Goal: Task Accomplishment & Management: Complete application form

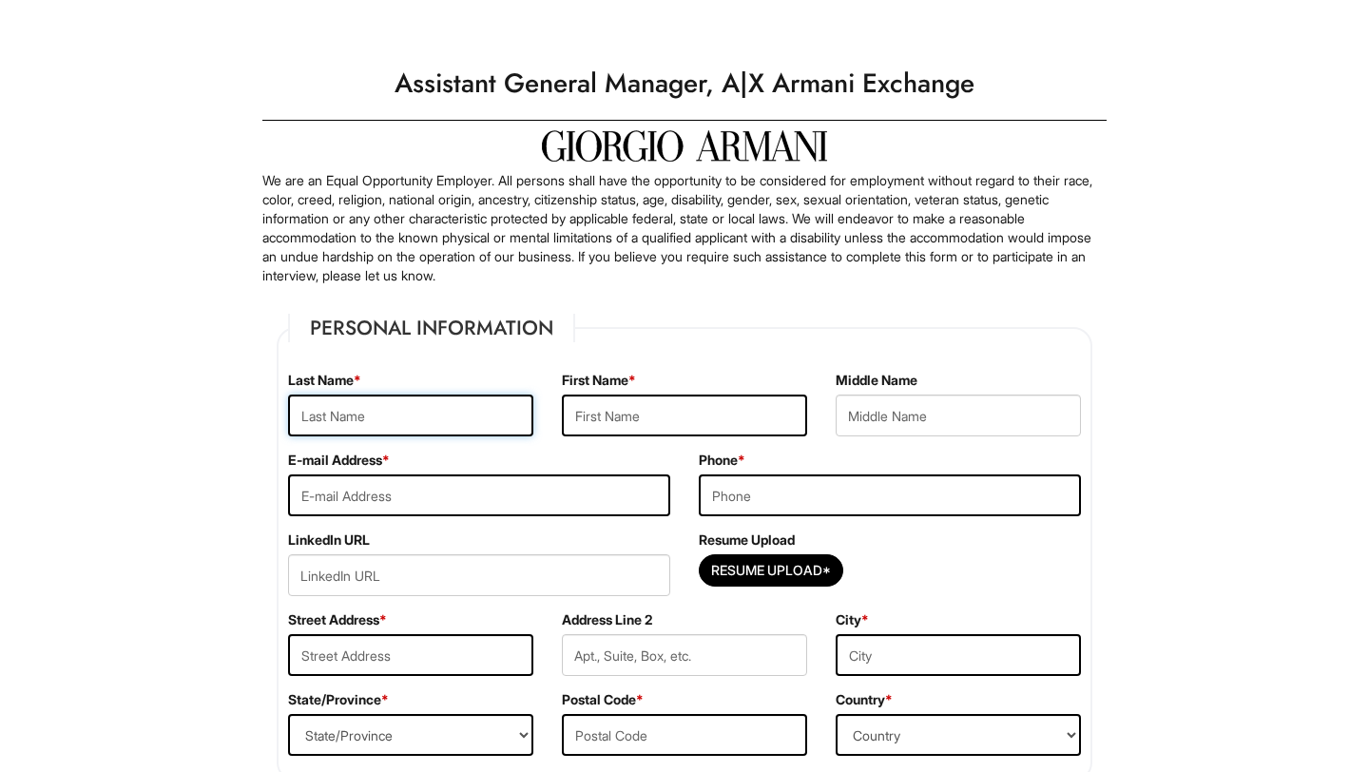
click at [373, 403] on input "text" at bounding box center [410, 416] width 245 height 42
type input "[PERSON_NAME]"
type input "Zakyah"
type input "krichelle"
type input "[EMAIL_ADDRESS][DOMAIN_NAME]"
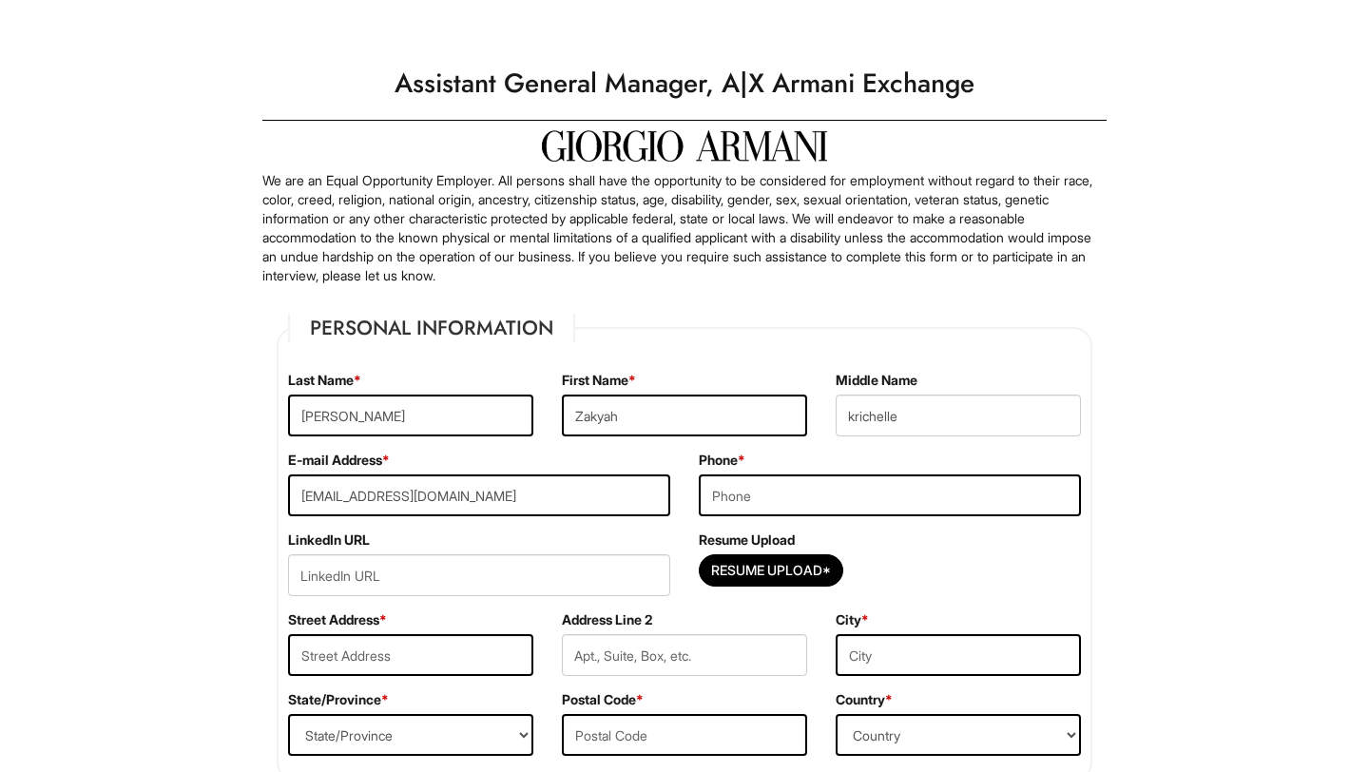
type input "9452481221"
type input "[STREET_ADDRESS][PERSON_NAME]"
type input "Tx"
select select "[GEOGRAPHIC_DATA]"
type input "75243"
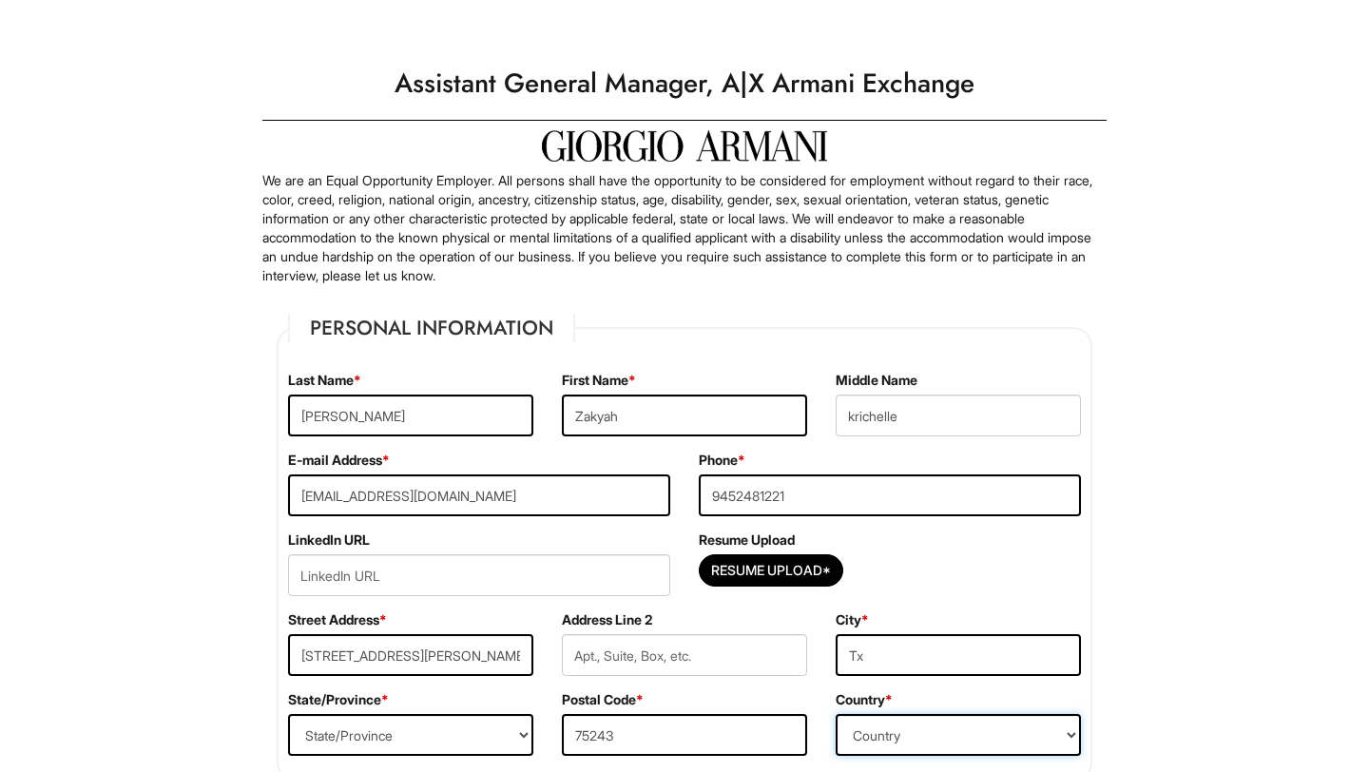
select select "[GEOGRAPHIC_DATA]"
click at [793, 566] on input "Resume Upload*" at bounding box center [771, 570] width 143 height 30
type input "C:\fakepath\Resume.pdf"
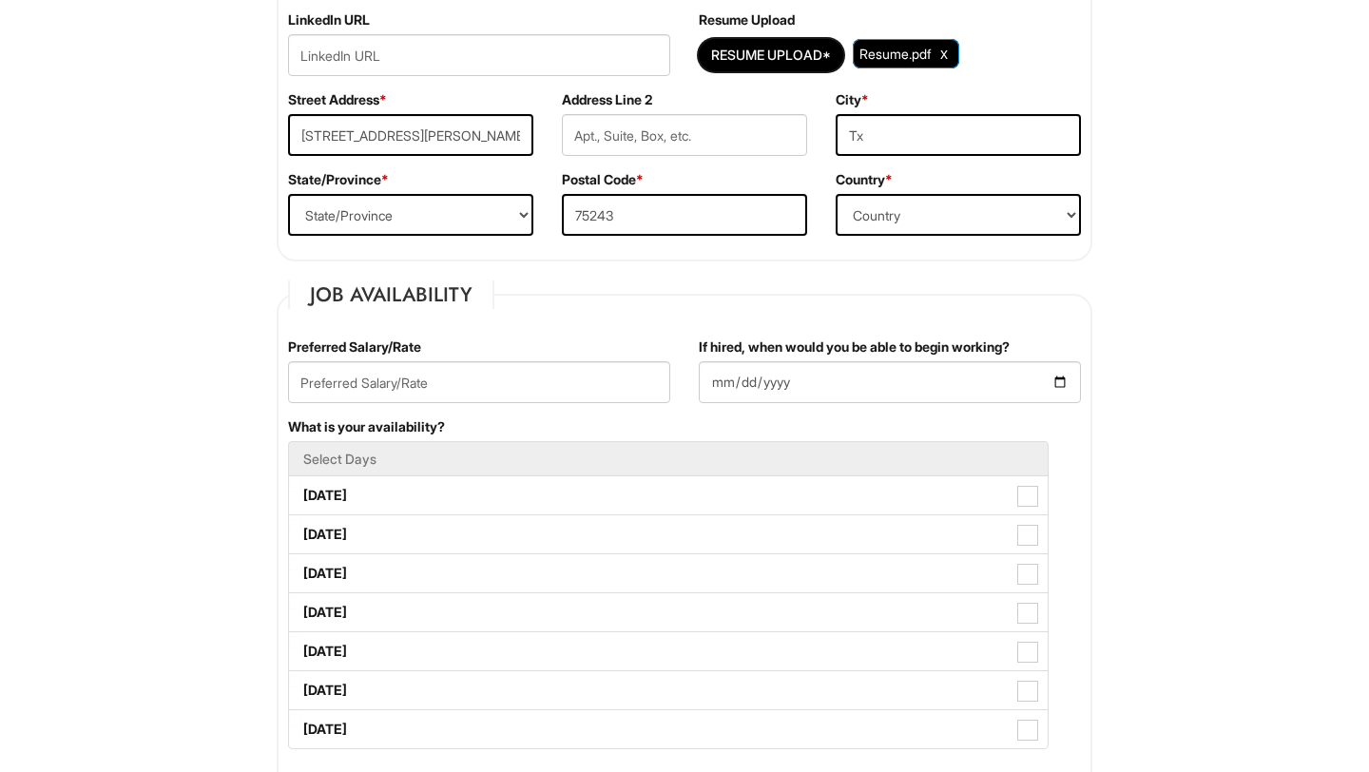
scroll to position [523, 0]
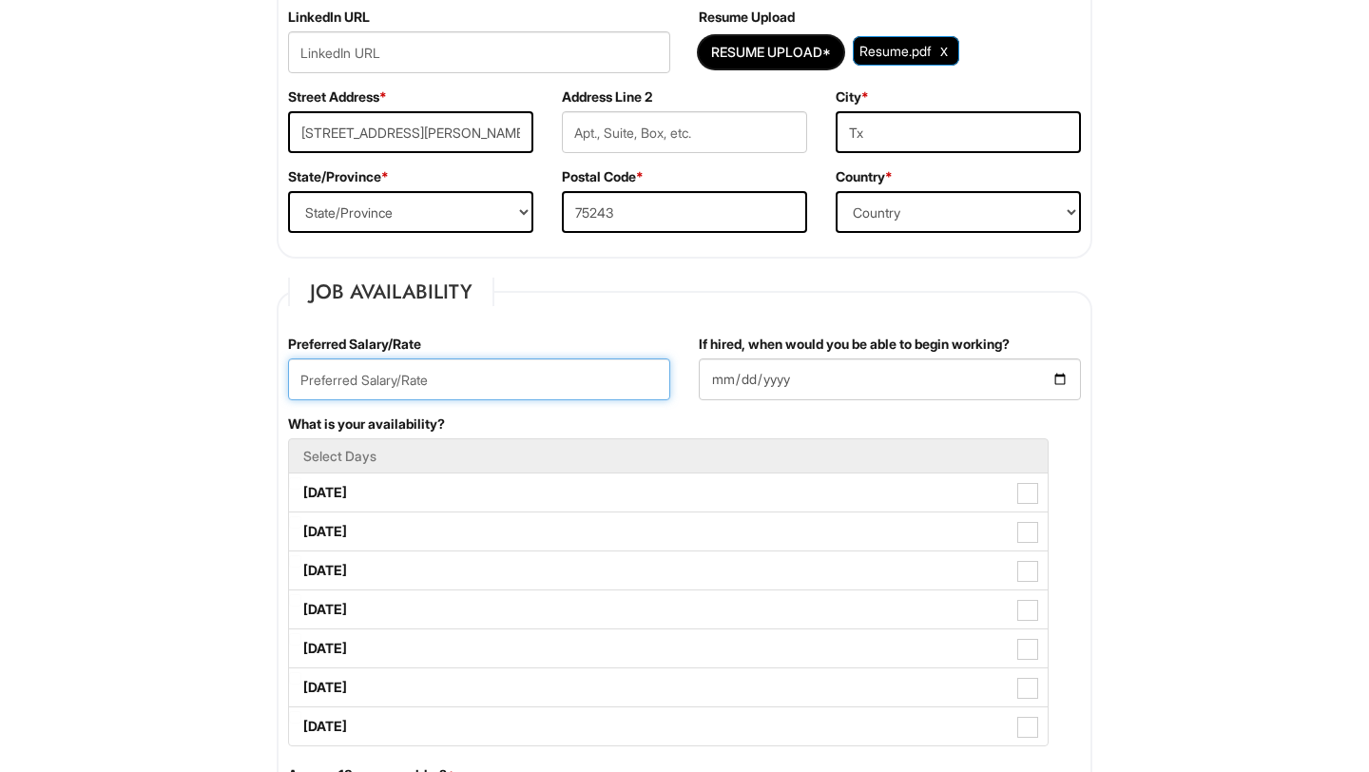
click at [382, 377] on input "text" at bounding box center [479, 380] width 382 height 42
type input "13"
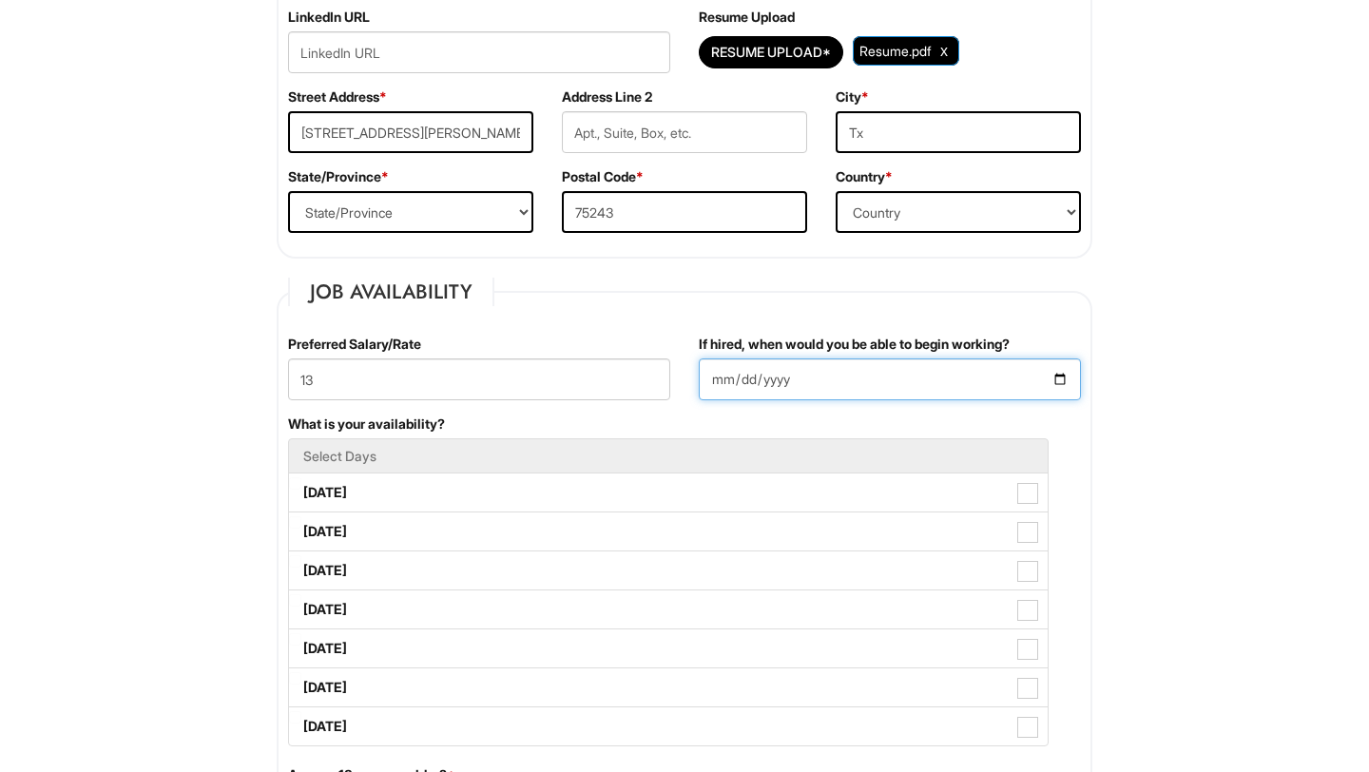
click at [839, 379] on input "If hired, when would you be able to begin working?" at bounding box center [890, 380] width 382 height 42
type input "[DATE]"
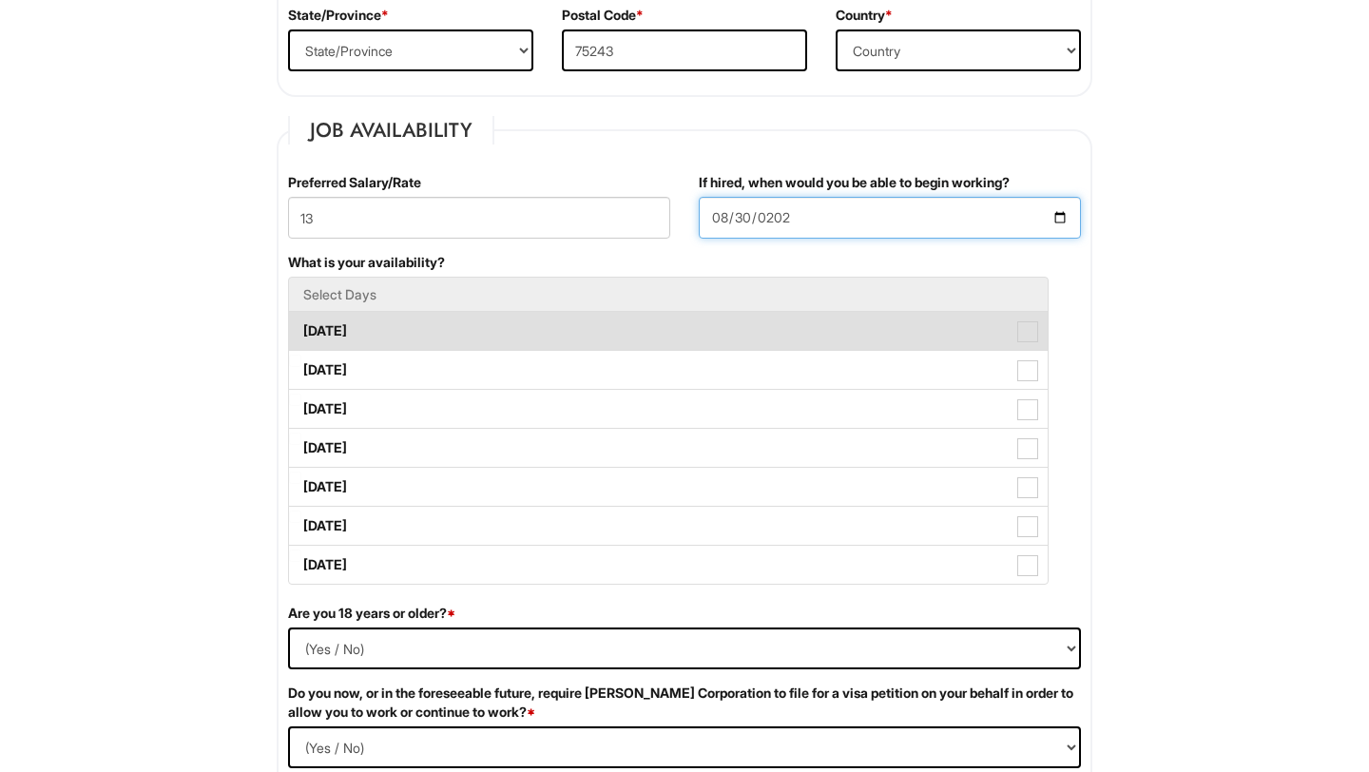
scroll to position [686, 0]
click at [455, 318] on label "[DATE]" at bounding box center [668, 330] width 759 height 38
click at [301, 318] on Available_Monday "[DATE]" at bounding box center [295, 321] width 12 height 12
checkbox Available_Monday "true"
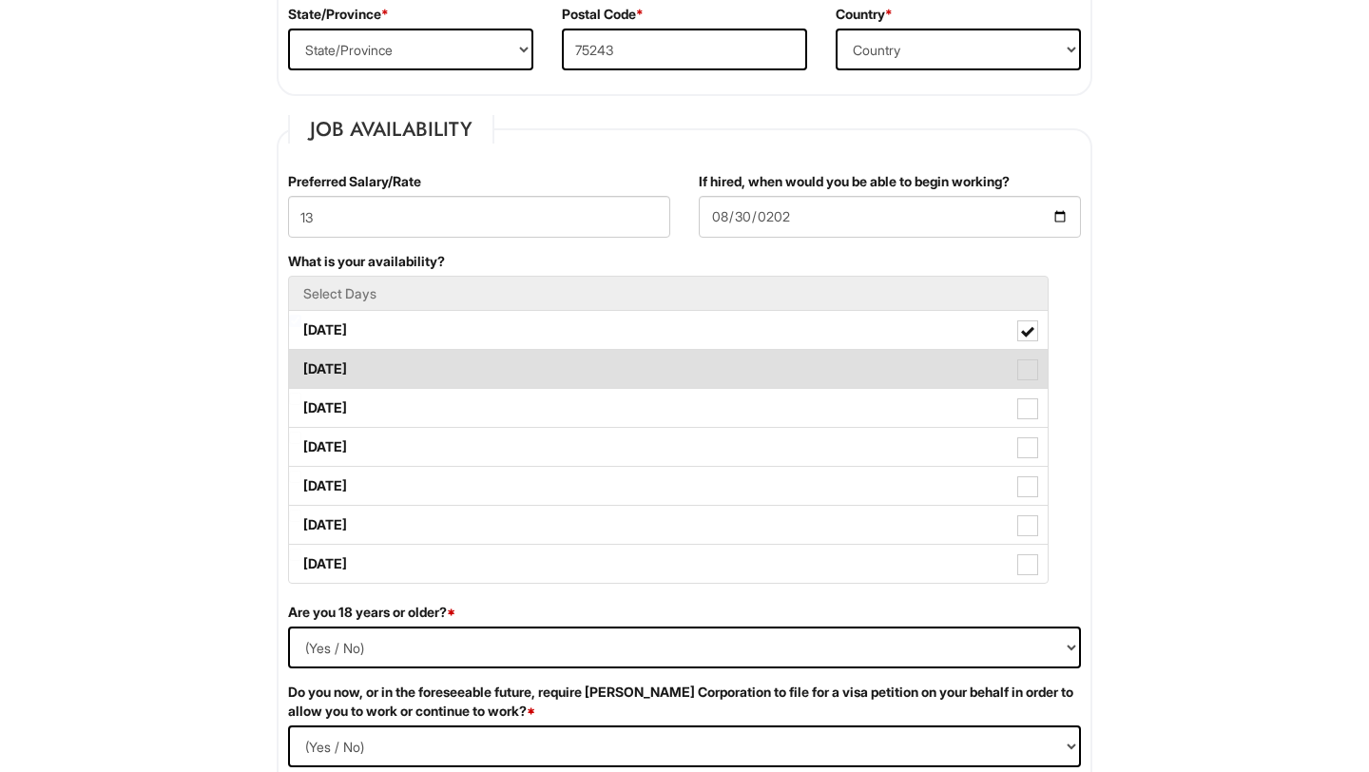
click at [457, 368] on label "[DATE]" at bounding box center [668, 369] width 759 height 38
click at [301, 366] on Available_Tuesday "[DATE]" at bounding box center [295, 360] width 12 height 12
checkbox Available_Tuesday "true"
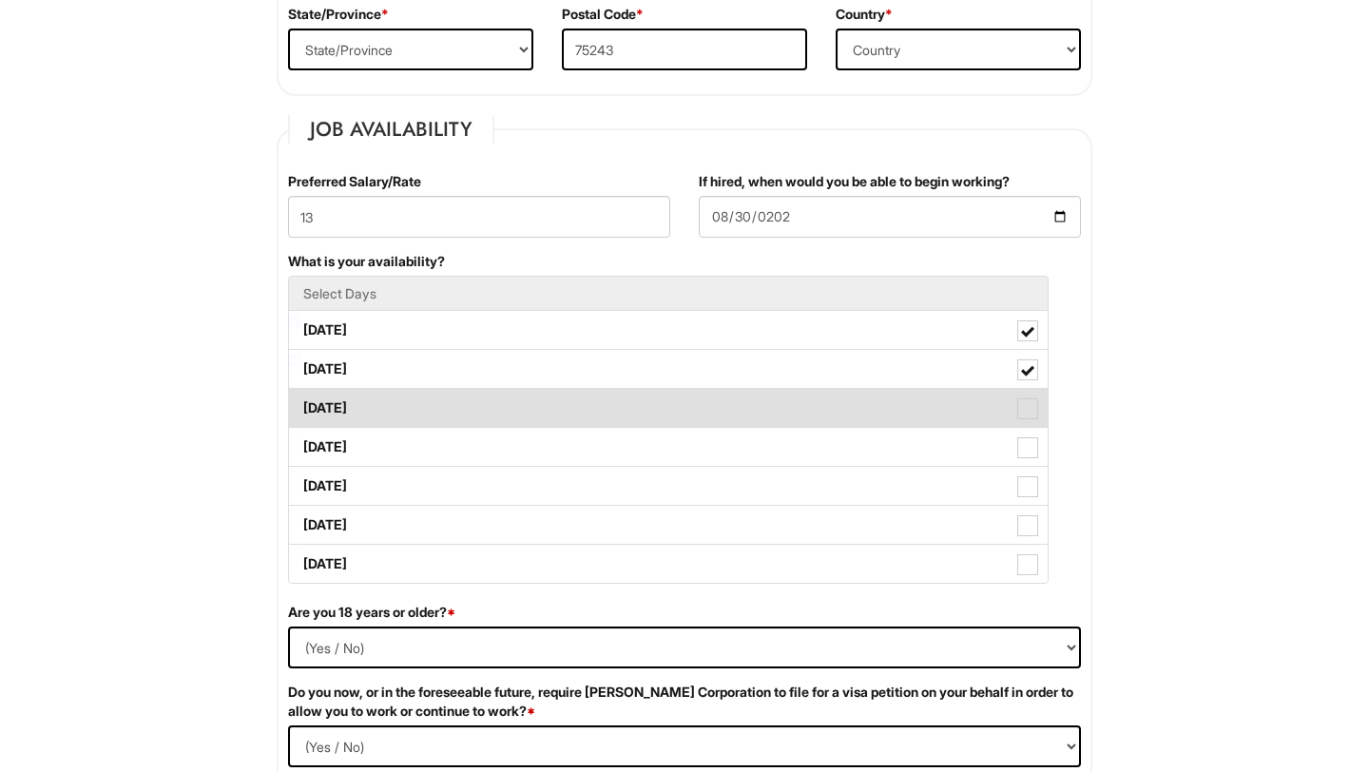
click at [444, 413] on label "[DATE]" at bounding box center [668, 408] width 759 height 38
click at [301, 405] on Available_Wednesday "[DATE]" at bounding box center [295, 399] width 12 height 12
checkbox Available_Wednesday "true"
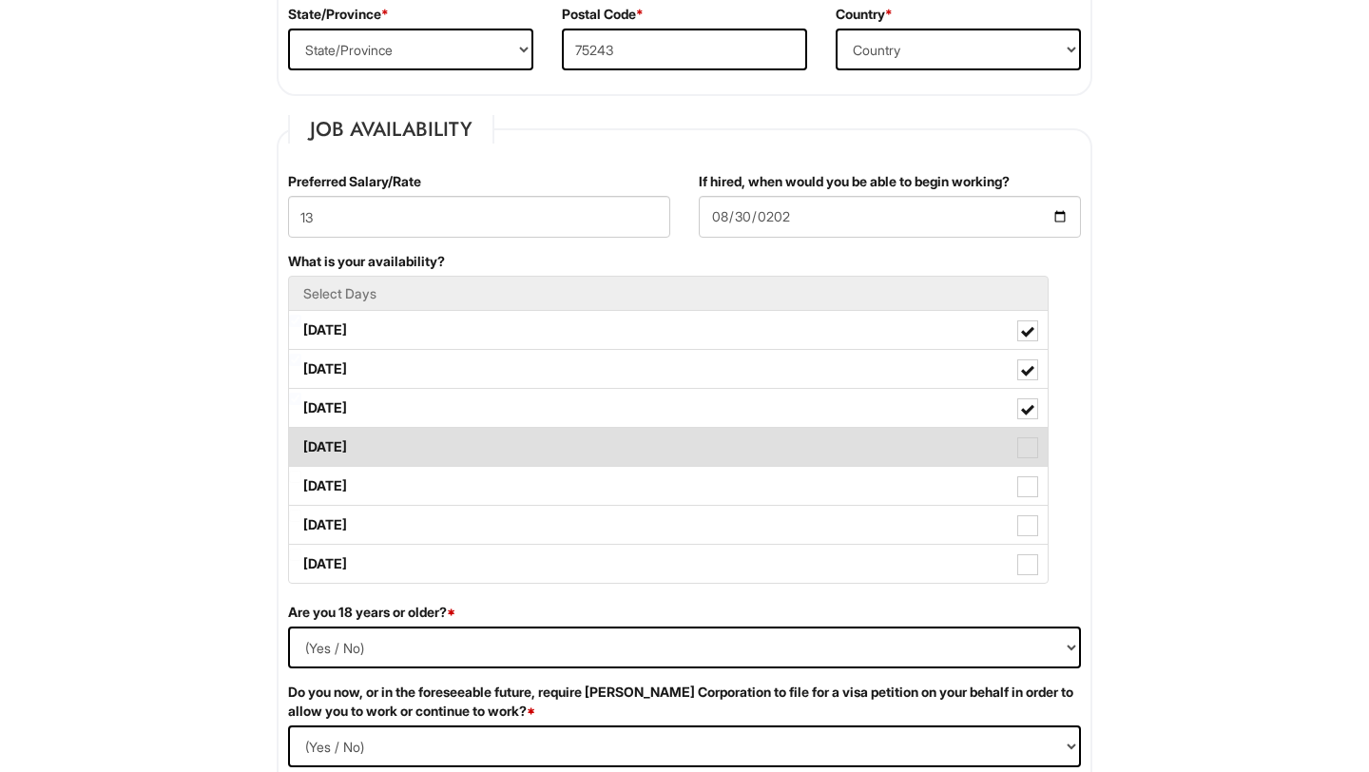
click at [439, 452] on label "[DATE]" at bounding box center [668, 447] width 759 height 38
click at [301, 444] on Available_Thursday "[DATE]" at bounding box center [295, 438] width 12 height 12
checkbox Available_Thursday "true"
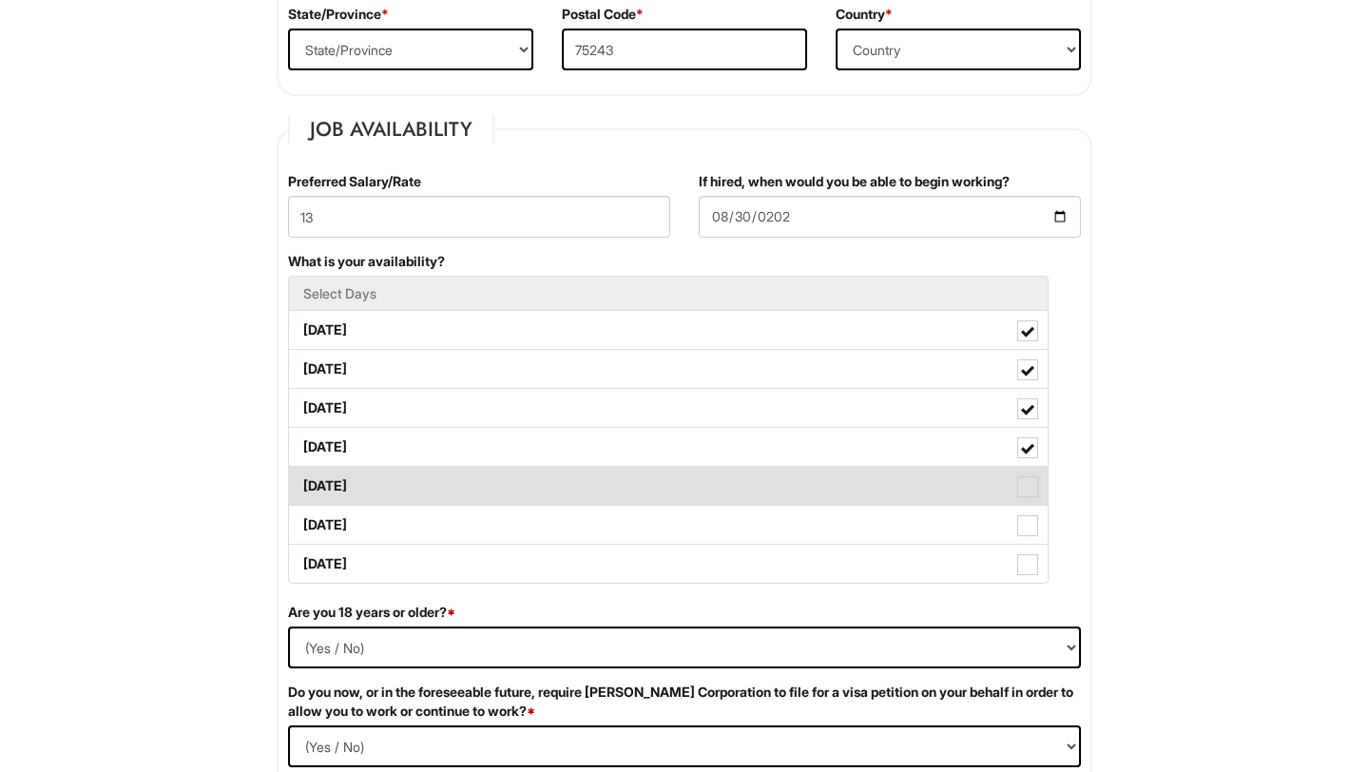
click at [419, 499] on label "[DATE]" at bounding box center [668, 486] width 759 height 38
click at [301, 483] on Available_Friday "[DATE]" at bounding box center [295, 477] width 12 height 12
checkbox Available_Friday "true"
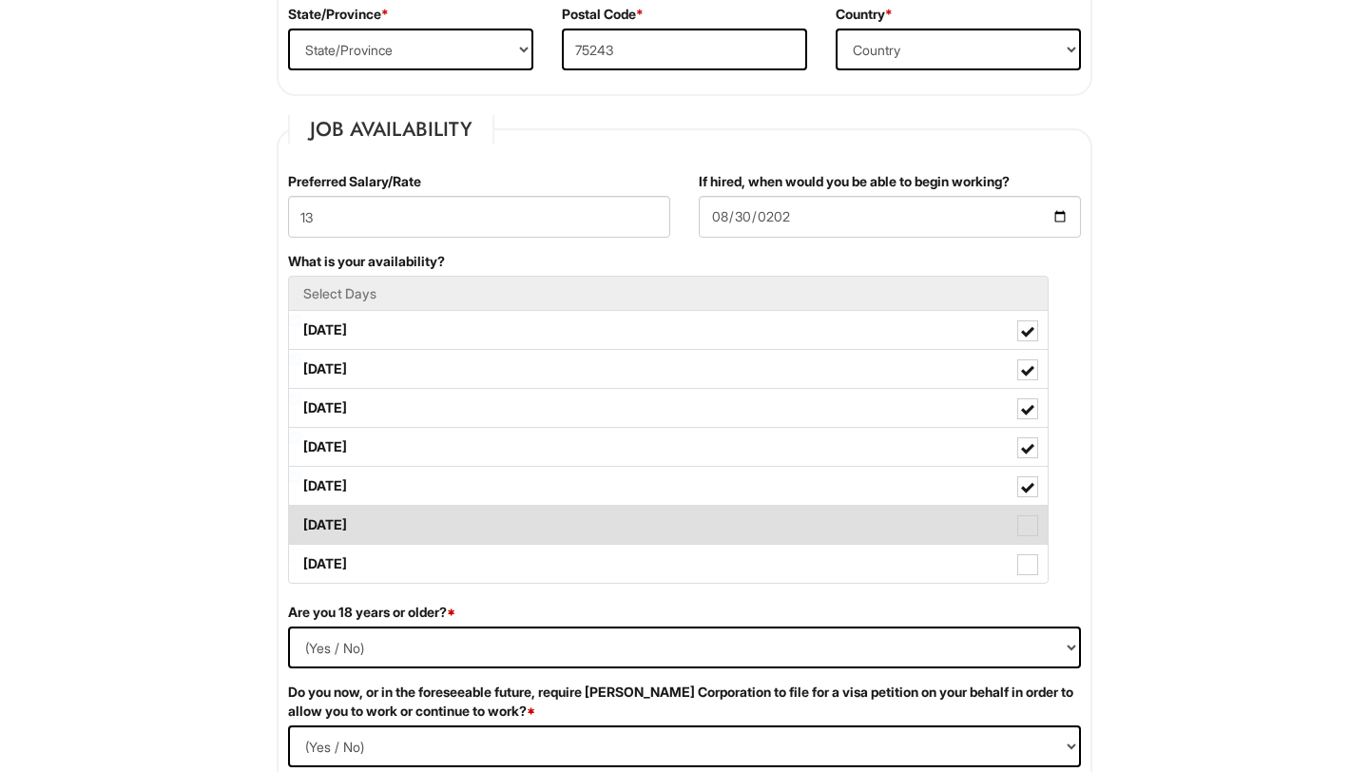
click at [412, 533] on label "[DATE]" at bounding box center [668, 525] width 759 height 38
click at [301, 522] on Available_Saturday "[DATE]" at bounding box center [295, 516] width 12 height 12
checkbox Available_Saturday "true"
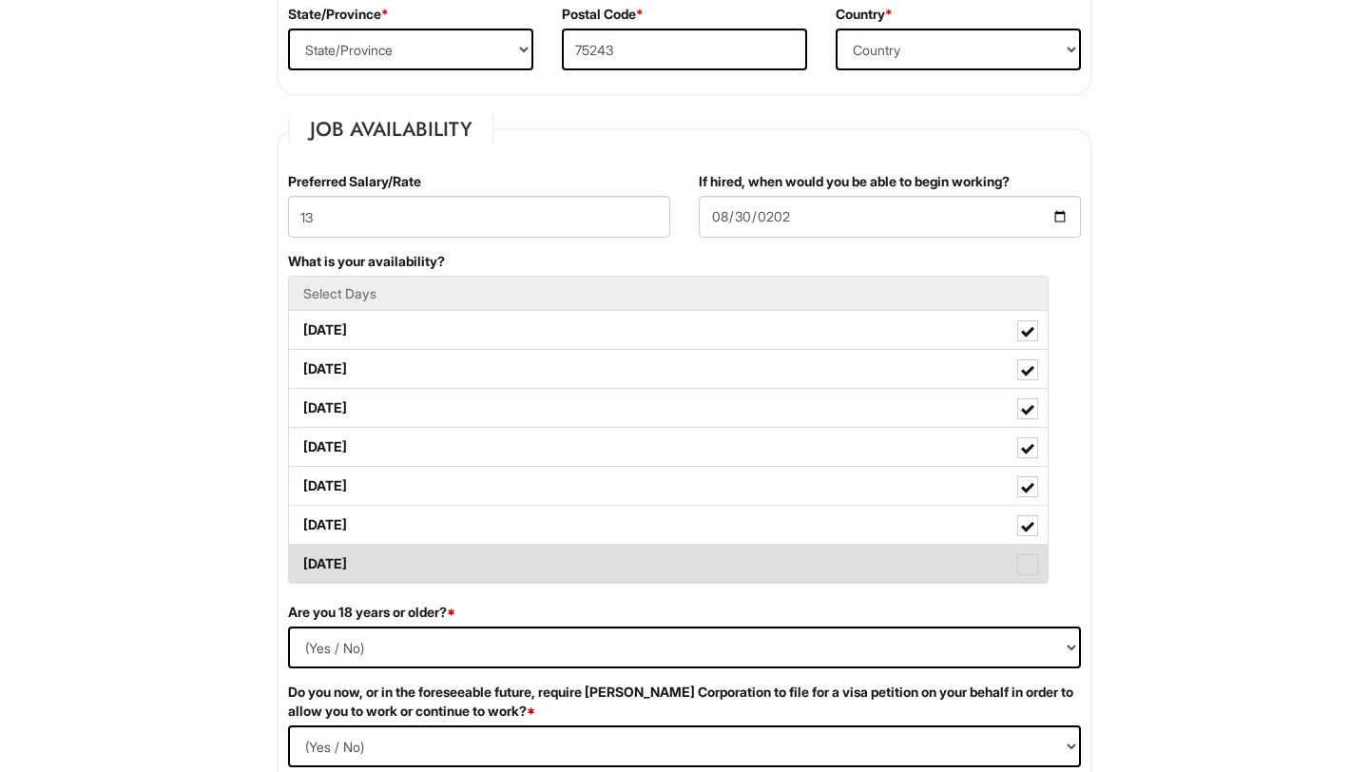
click at [392, 580] on label "[DATE]" at bounding box center [668, 564] width 759 height 38
click at [301, 561] on Available_Sunday "[DATE]" at bounding box center [295, 555] width 12 height 12
checkbox Available_Sunday "true"
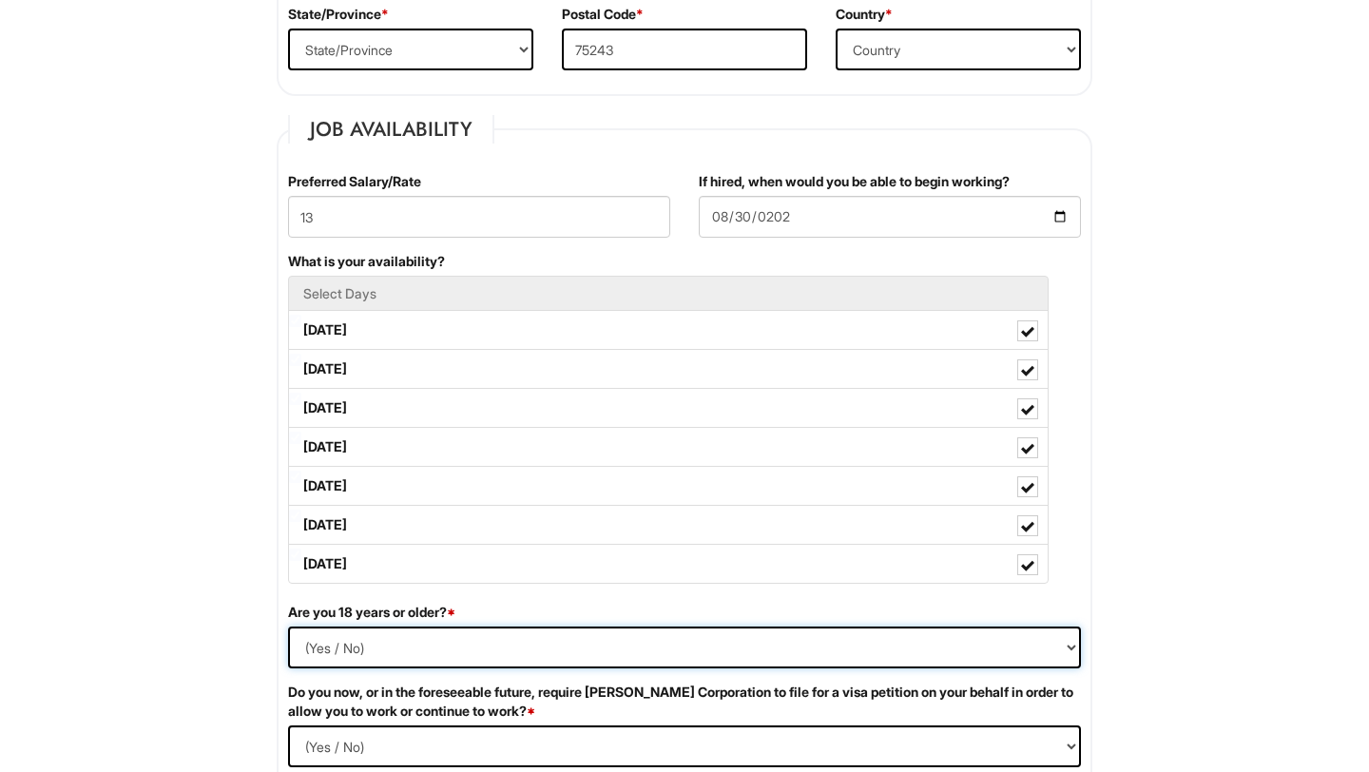
click at [362, 647] on select "(Yes / No) Yes No" at bounding box center [684, 648] width 793 height 42
select select "Yes"
click at [288, 627] on select "(Yes / No) Yes No" at bounding box center [684, 648] width 793 height 42
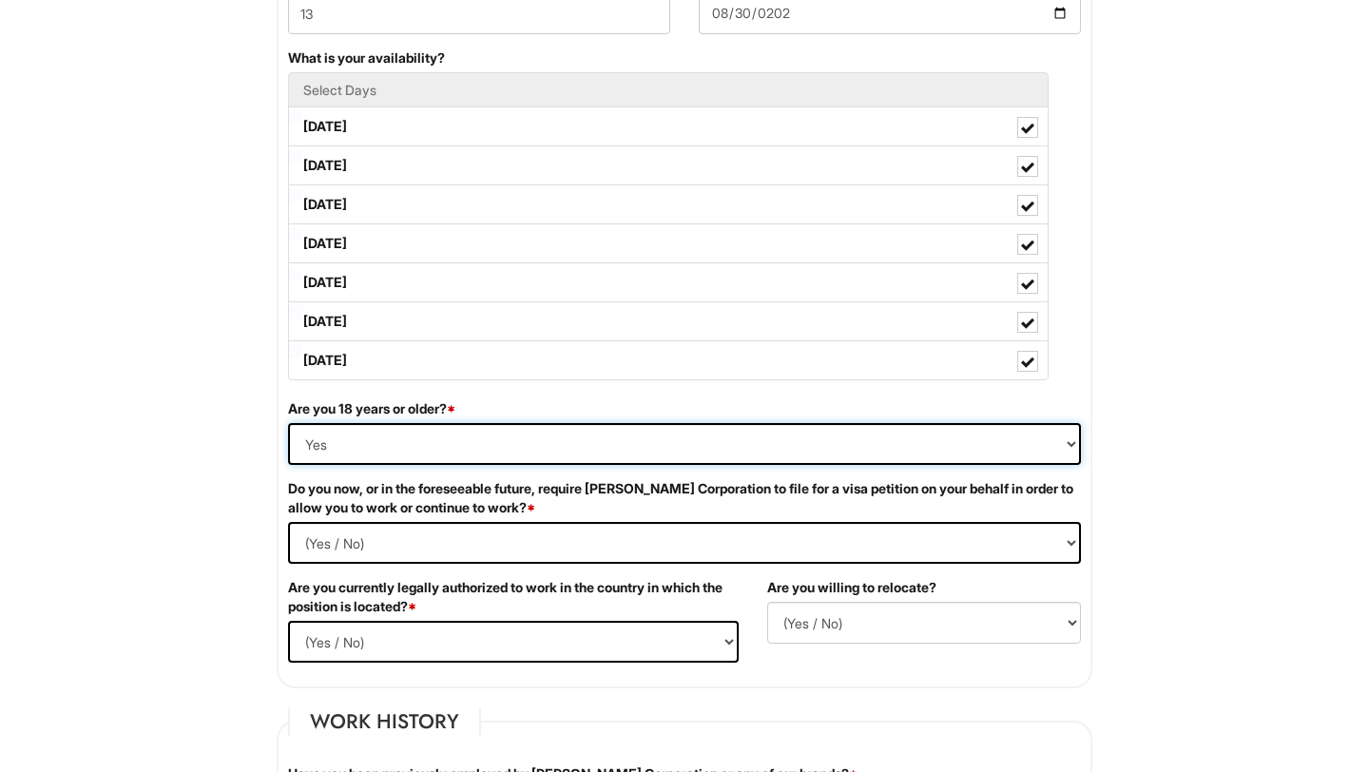
scroll to position [891, 0]
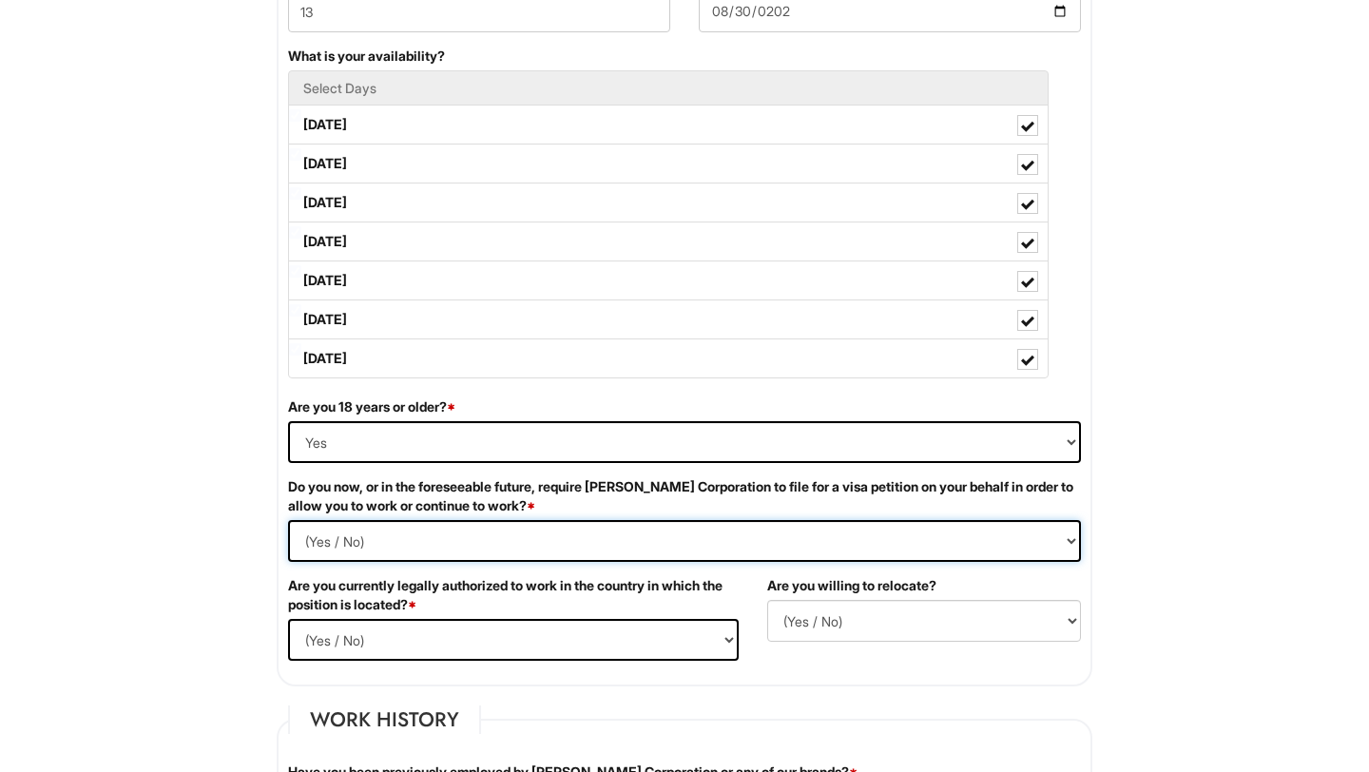
click at [450, 532] on Required "(Yes / No) Yes No" at bounding box center [684, 541] width 793 height 42
select Required "No"
click at [288, 520] on Required "(Yes / No) Yes No" at bounding box center [684, 541] width 793 height 42
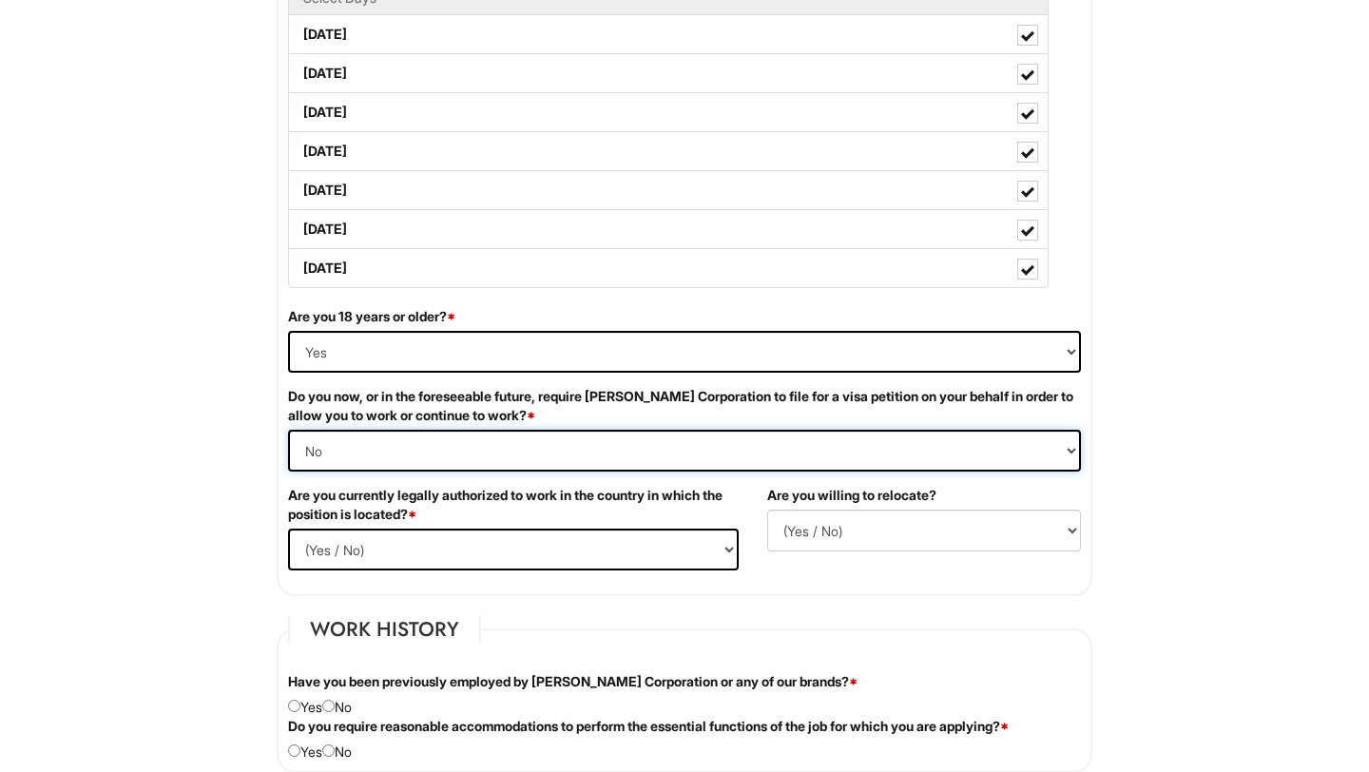
scroll to position [1013, 0]
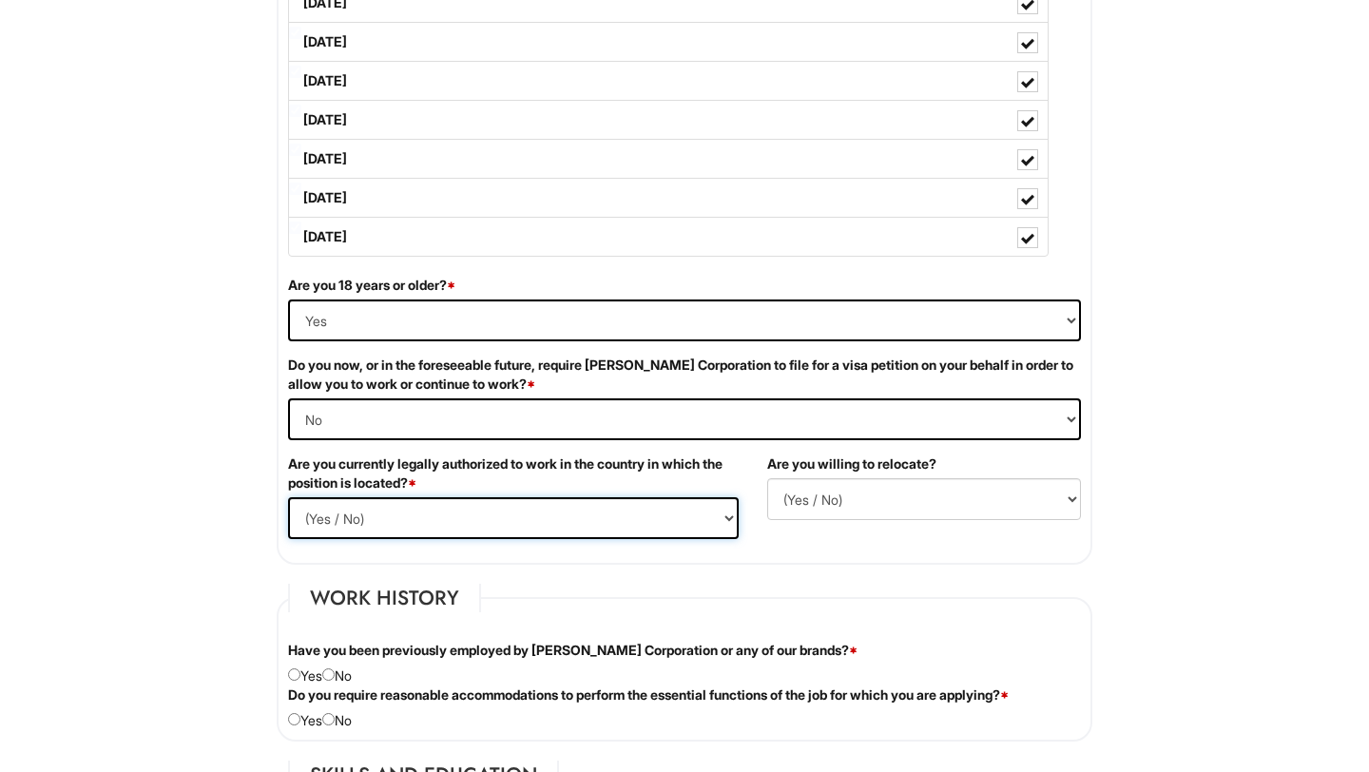
click at [402, 514] on select "(Yes / No) Yes No" at bounding box center [513, 518] width 451 height 42
select select "Yes"
click at [288, 497] on select "(Yes / No) Yes No" at bounding box center [513, 518] width 451 height 42
click at [820, 494] on select "(Yes / No) No Yes" at bounding box center [924, 499] width 314 height 42
select select "Y"
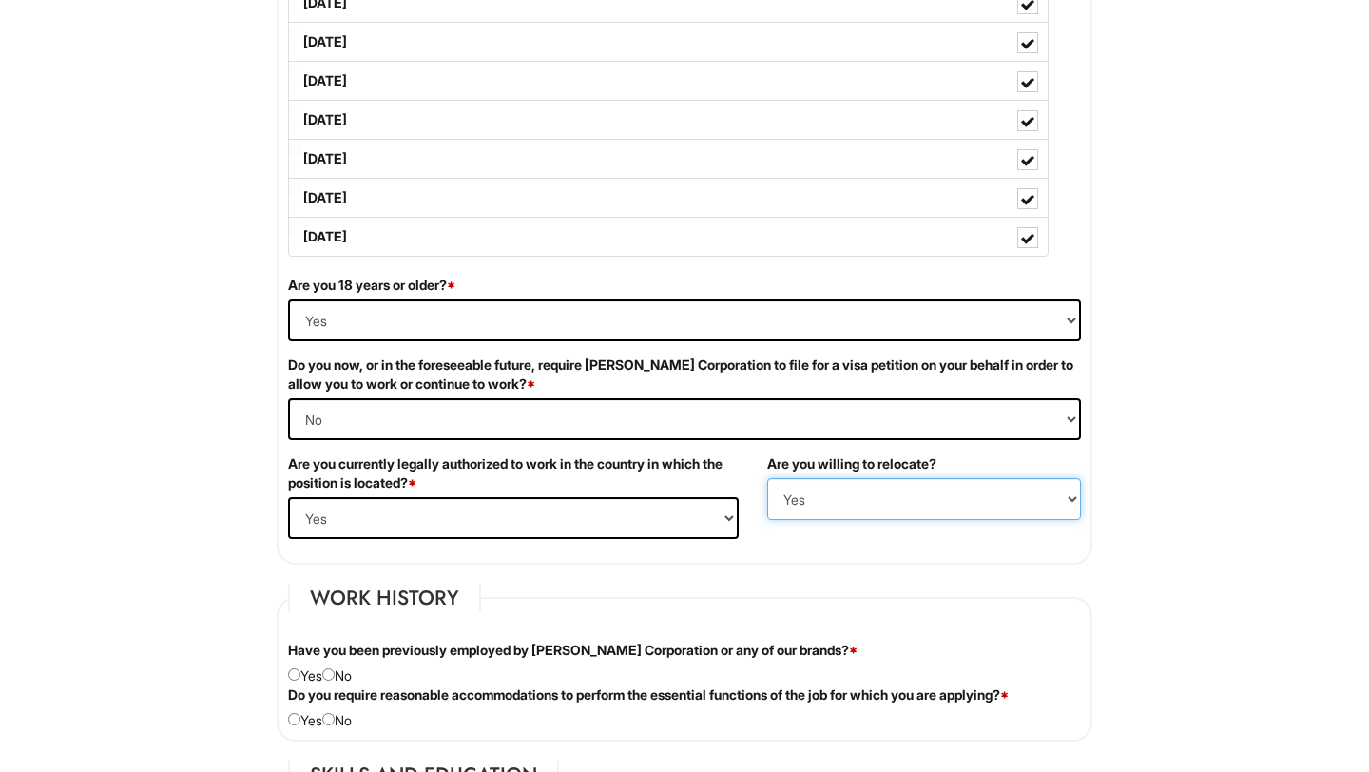
click at [767, 478] on select "(Yes / No) No Yes" at bounding box center [924, 499] width 314 height 42
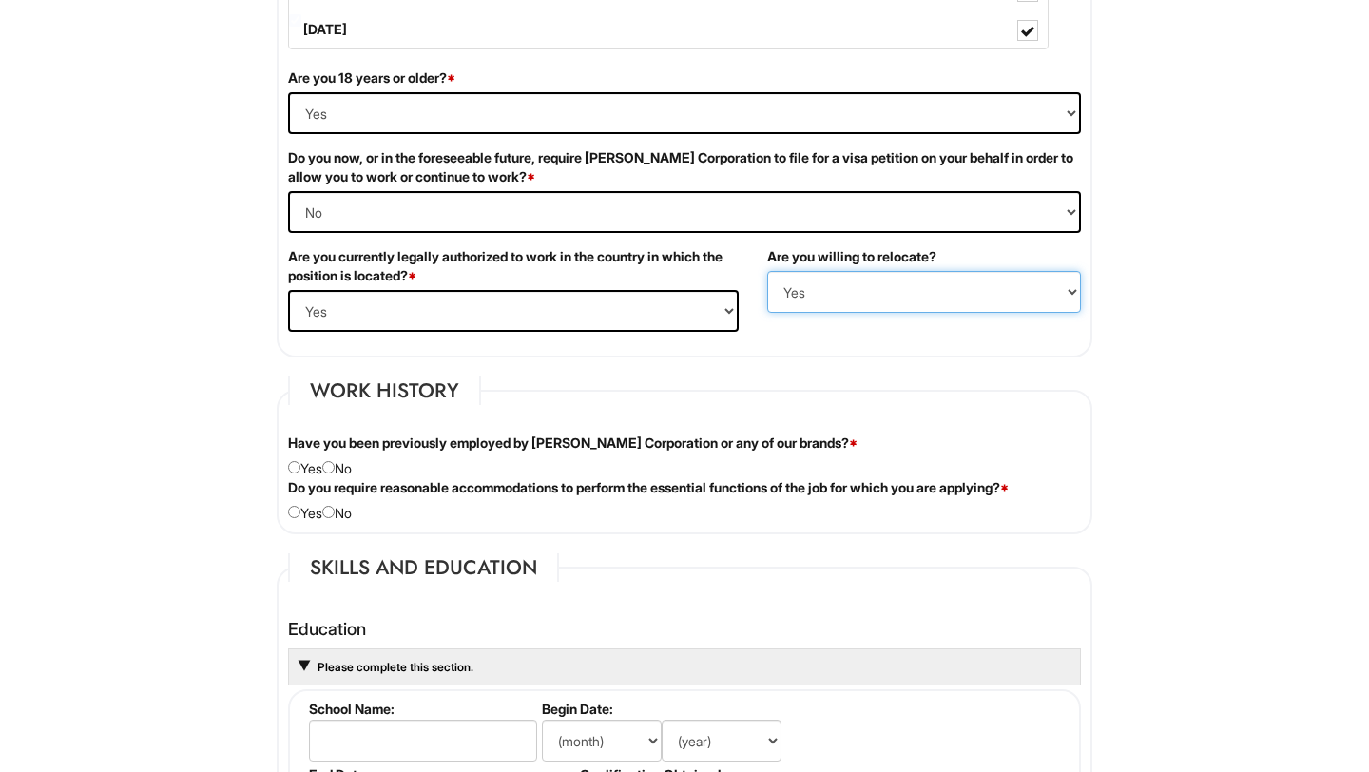
scroll to position [1226, 0]
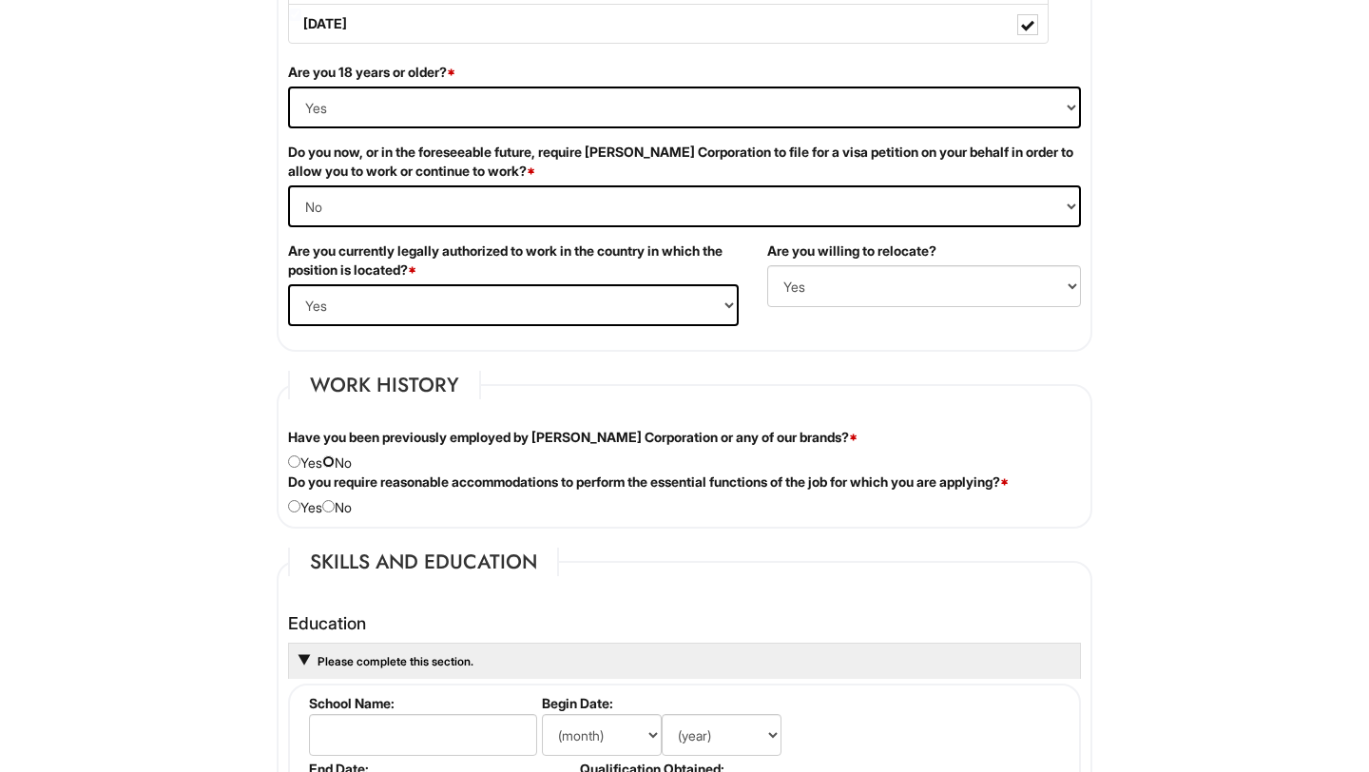
click at [332, 459] on input "radio" at bounding box center [328, 461] width 12 height 12
radio input "true"
click at [335, 510] on input "radio" at bounding box center [328, 506] width 12 height 12
radio input "true"
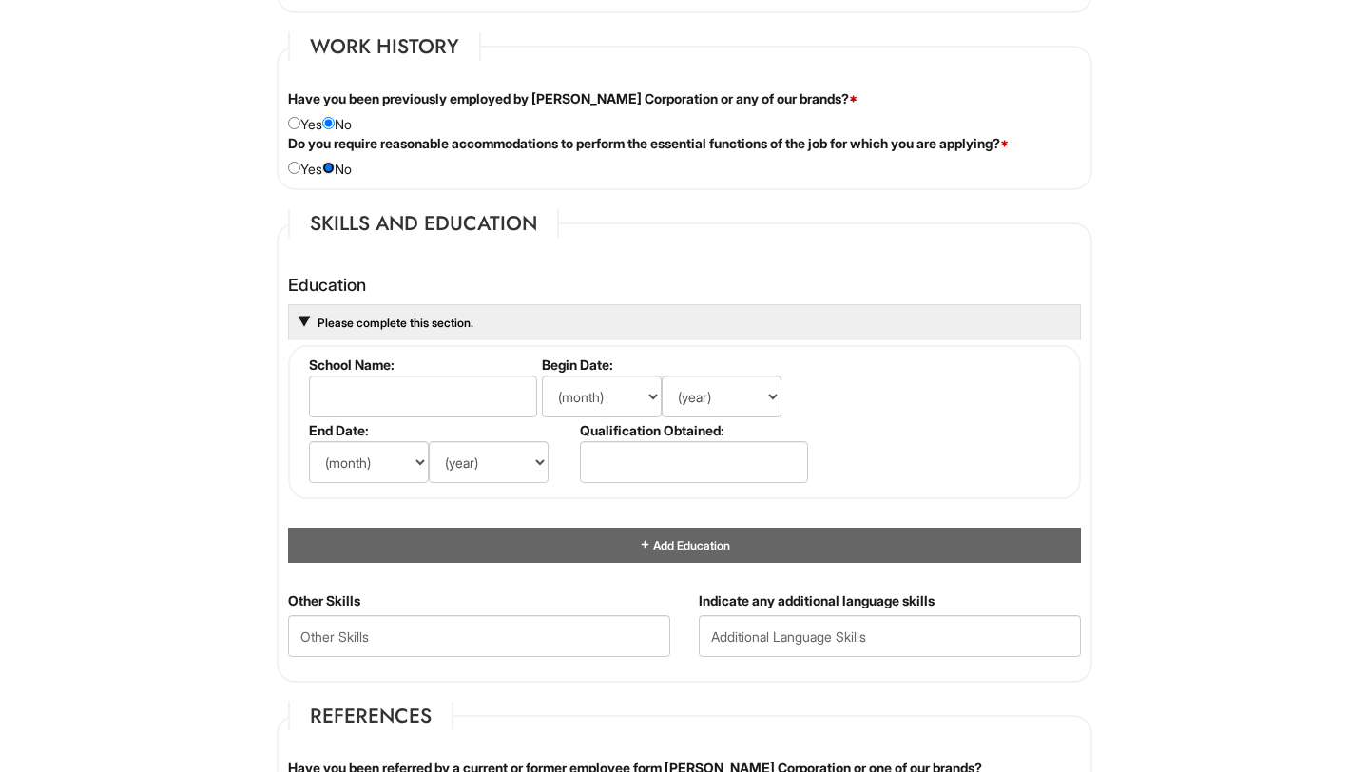
scroll to position [1583, 0]
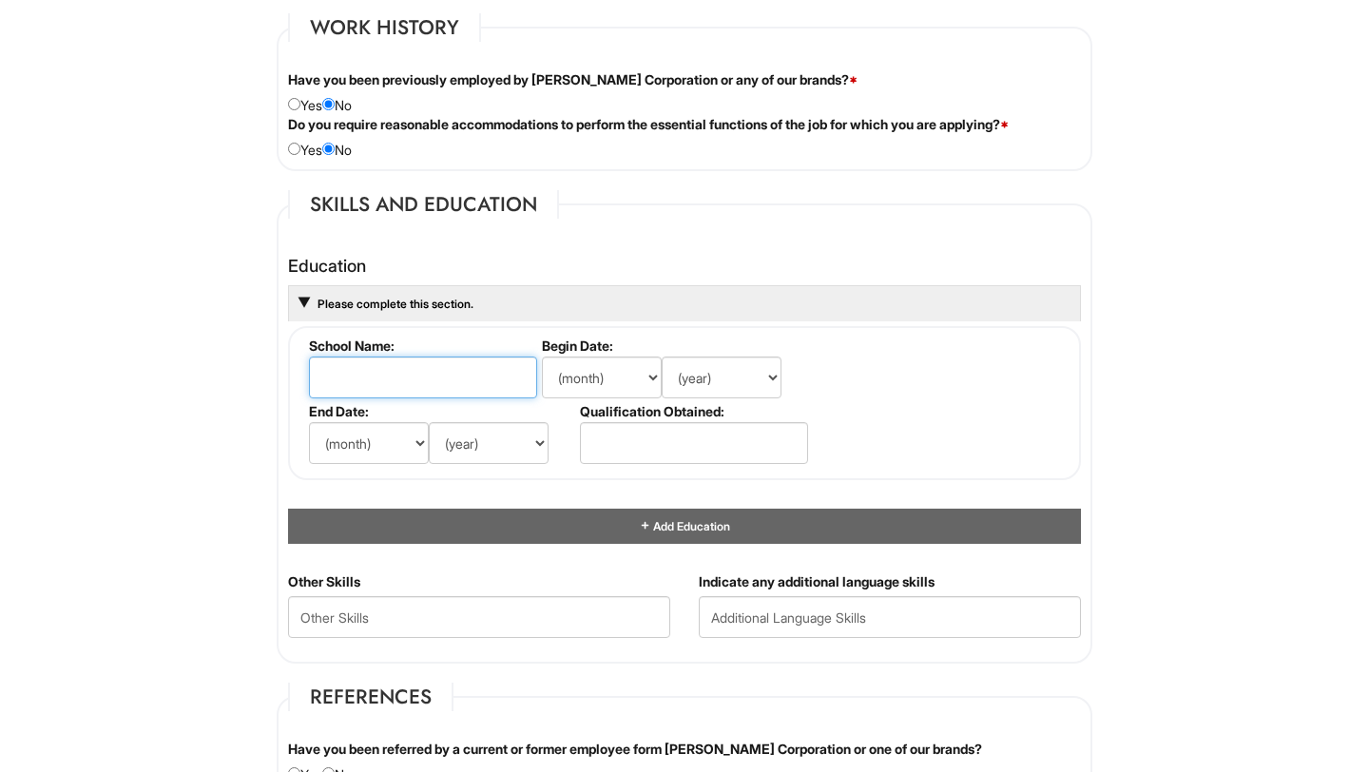
click at [385, 390] on input "text" at bounding box center [423, 378] width 228 height 42
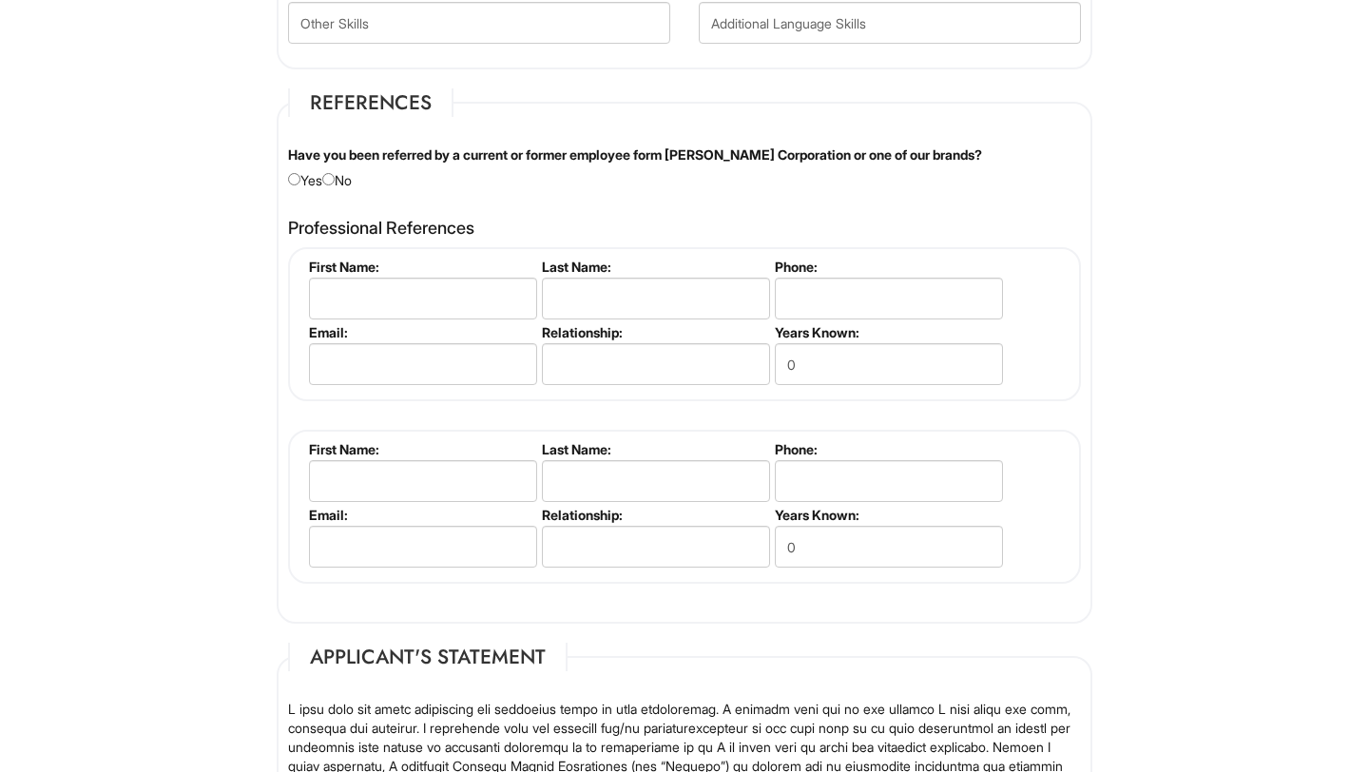
scroll to position [2176, 0]
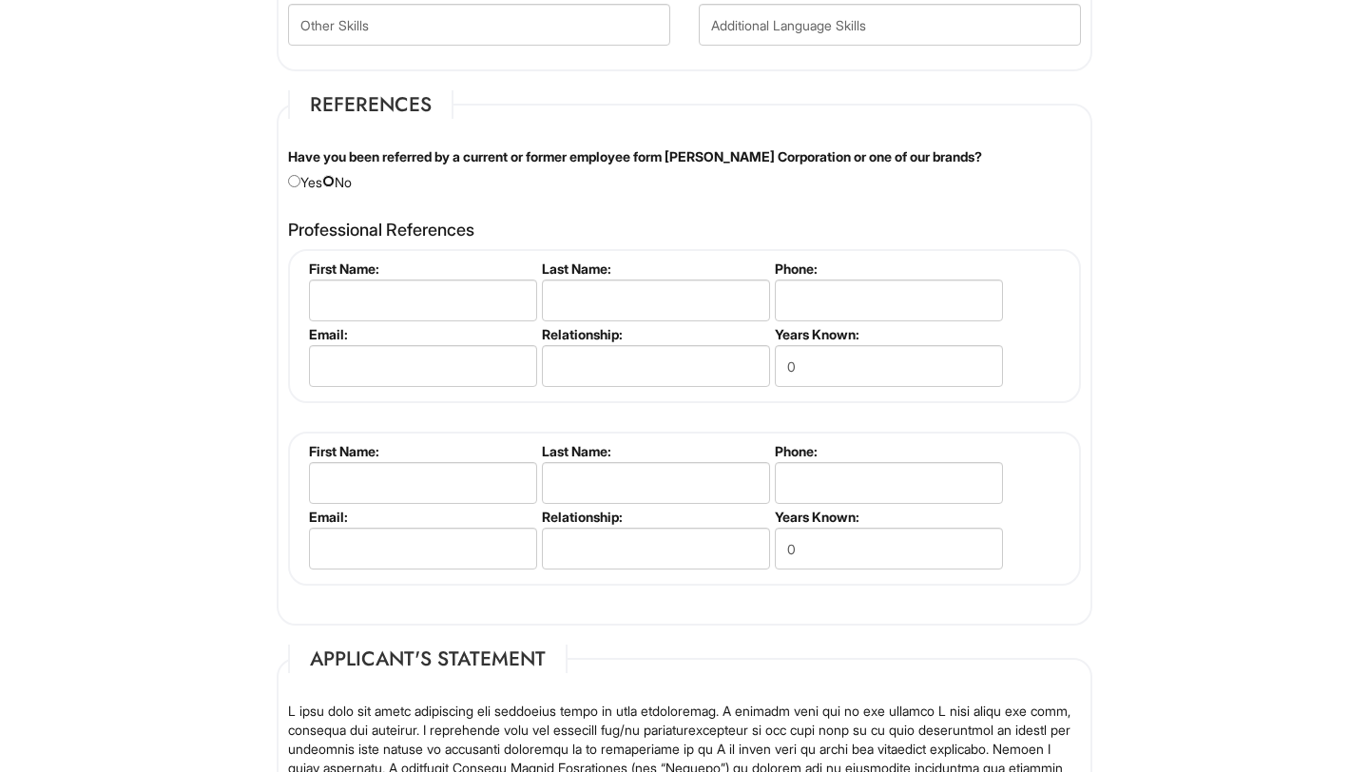
click at [334, 183] on input "radio" at bounding box center [328, 181] width 12 height 12
radio input "true"
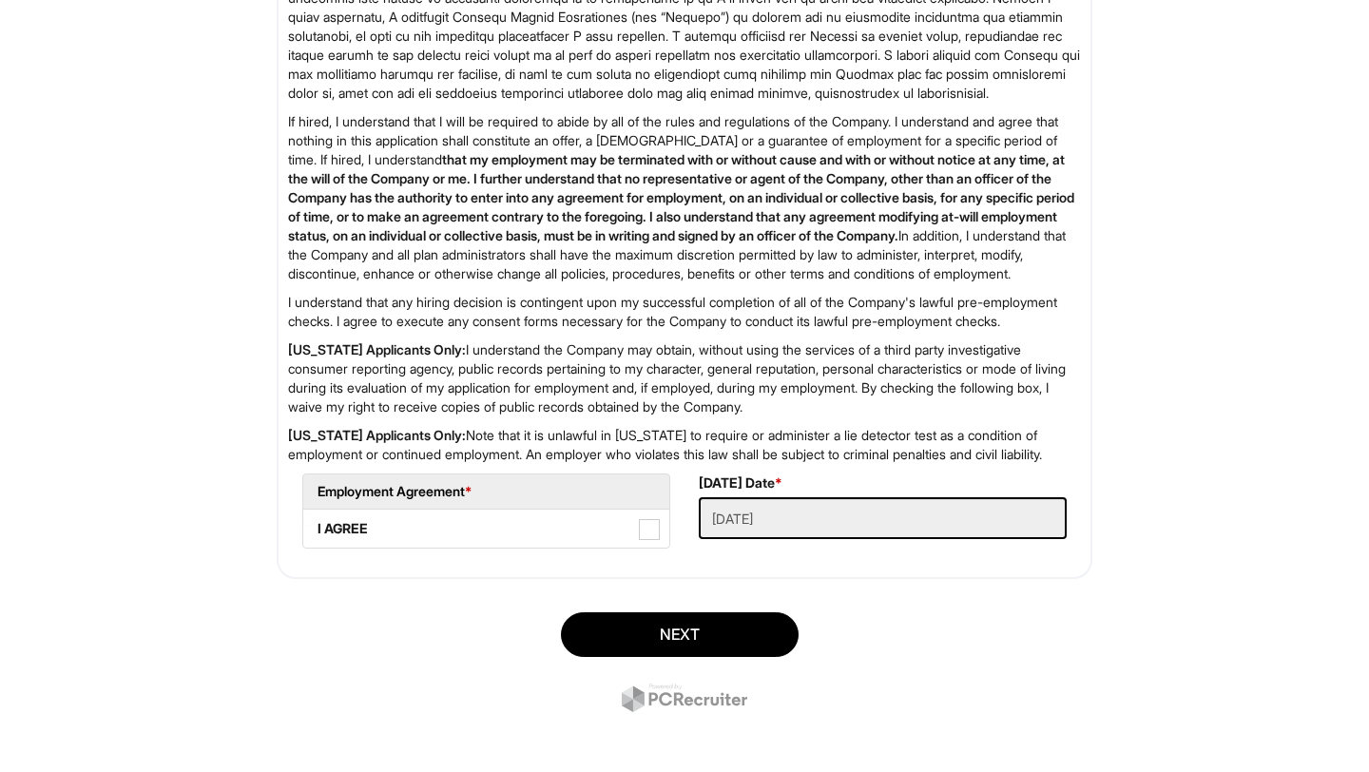
scroll to position [3018, 0]
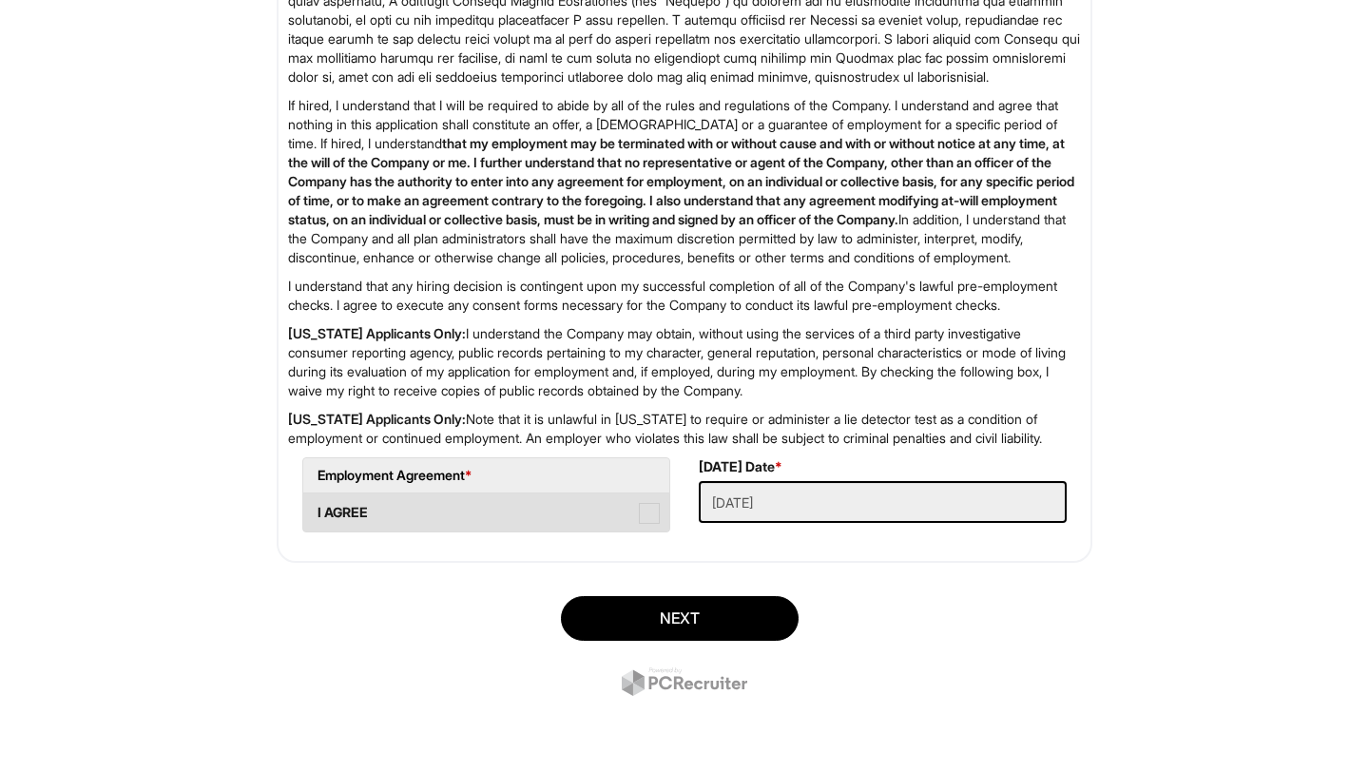
click at [652, 504] on span at bounding box center [649, 513] width 21 height 21
click at [316, 504] on AGREE "I AGREE" at bounding box center [309, 503] width 12 height 12
checkbox AGREE "true"
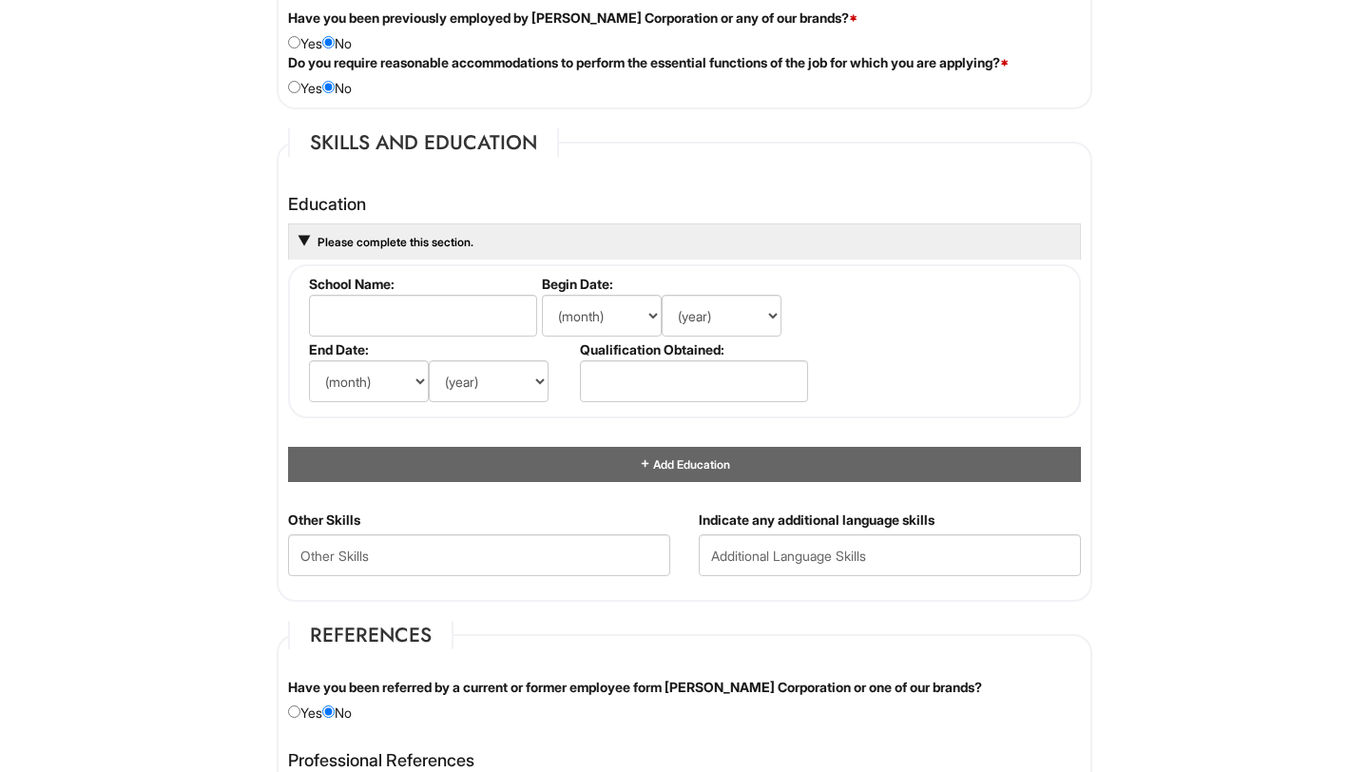
scroll to position [1629, 0]
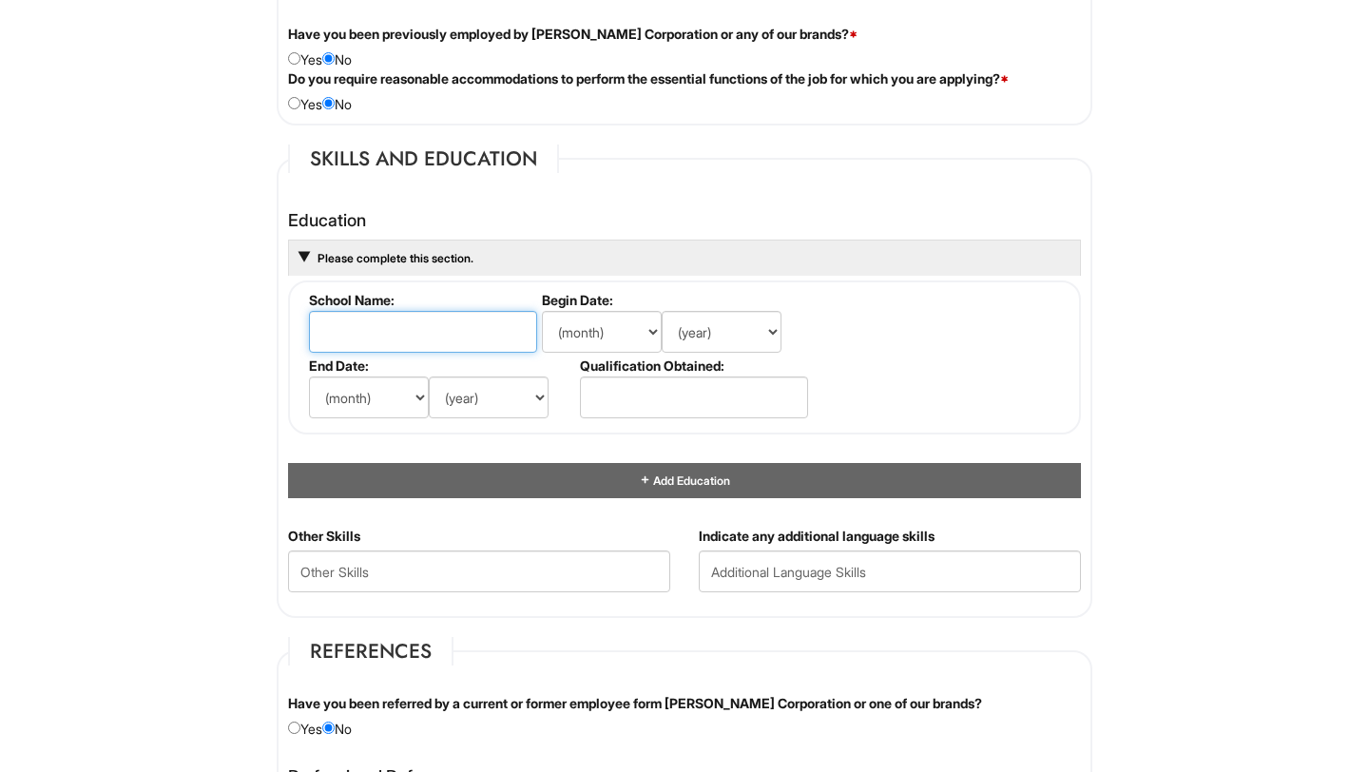
click at [355, 323] on input "text" at bounding box center [423, 332] width 228 height 42
type input "v"
type input "[GEOGRAPHIC_DATA]"
click at [619, 335] on select "(month) Jan Feb Mar Apr May Jun [DATE] Aug Sep Oct Nov Dec" at bounding box center [602, 332] width 120 height 42
select select "1"
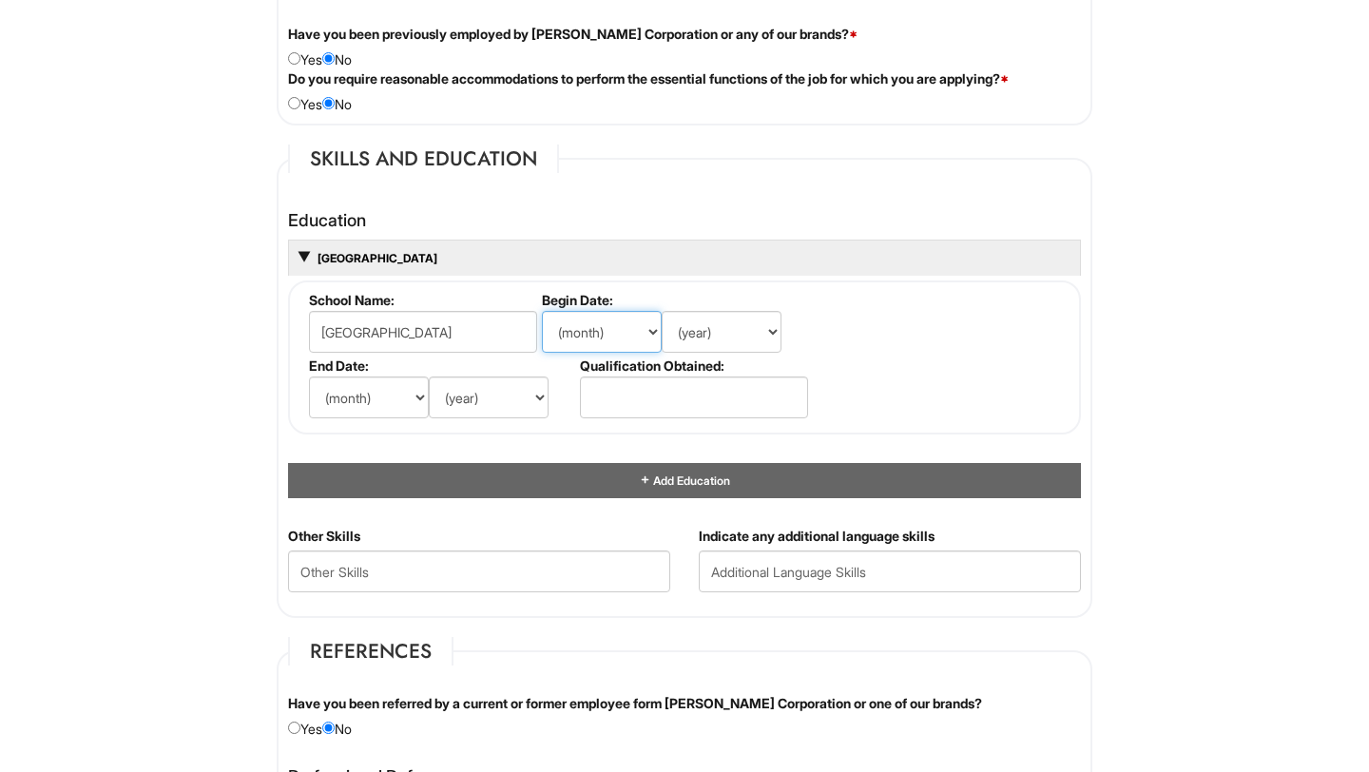
click at [542, 311] on select "(month) Jan Feb Mar Apr May Jun [DATE] Aug Sep Oct Nov Dec" at bounding box center [602, 332] width 120 height 42
click at [698, 340] on select "(year) 2029 2028 2027 2026 2025 2024 2023 2022 2021 2020 2019 2018 2017 2016 20…" at bounding box center [722, 332] width 120 height 42
select select "2025"
click at [662, 311] on select "(year) 2029 2028 2027 2026 2025 2024 2023 2022 2021 2020 2019 2018 2017 2016 20…" at bounding box center [722, 332] width 120 height 42
click at [347, 399] on select "(month) Jan Feb Mar Apr May Jun [DATE] Aug Sep Oct Nov Dec" at bounding box center [369, 398] width 120 height 42
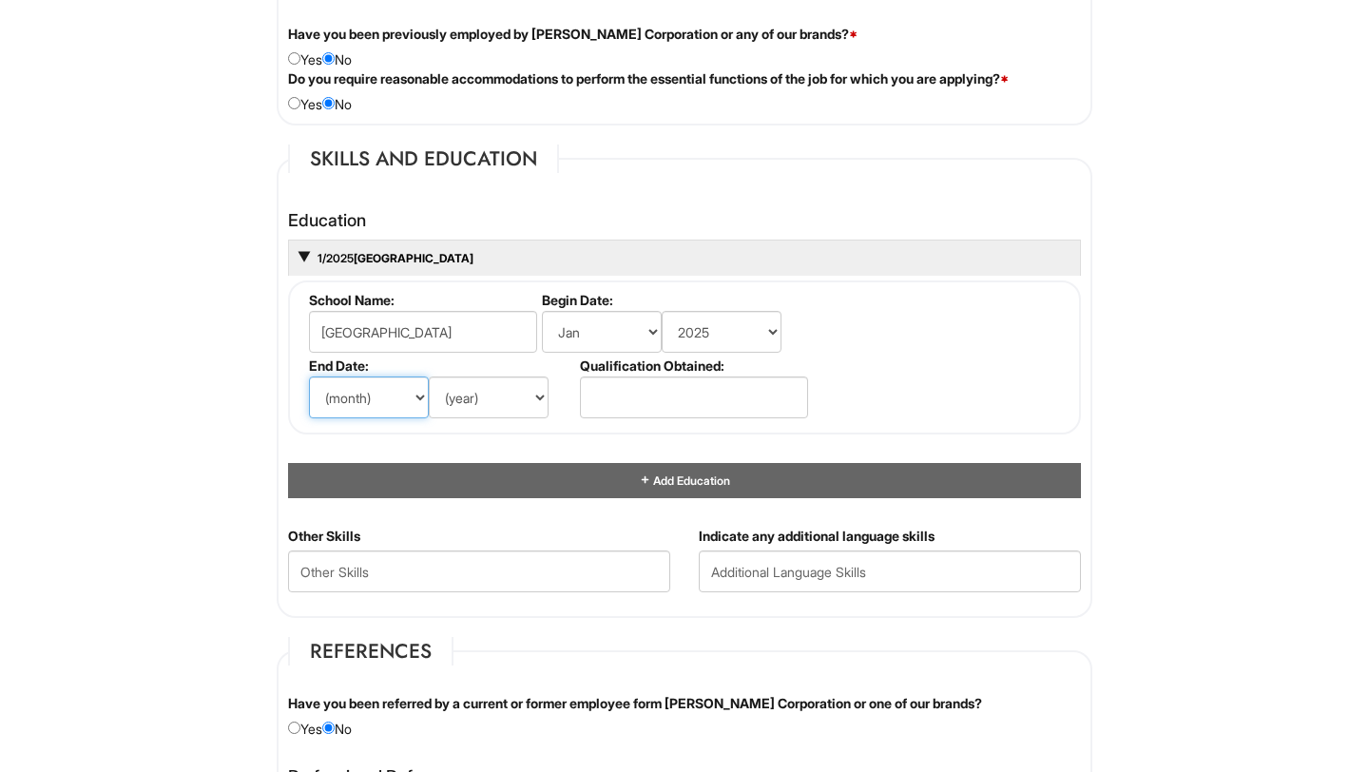
select select "5"
click at [309, 377] on select "(month) Jan Feb Mar Apr May Jun [DATE] Aug Sep Oct Nov Dec" at bounding box center [369, 398] width 120 height 42
click at [492, 401] on select "(year) 2029 2028 2027 2026 2025 2024 2023 2022 2021 2020 2019 2018 2017 2016 20…" at bounding box center [489, 398] width 120 height 42
select select "2025"
click at [429, 377] on select "(year) 2029 2028 2027 2026 2025 2024 2023 2022 2021 2020 2019 2018 2017 2016 20…" at bounding box center [489, 398] width 120 height 42
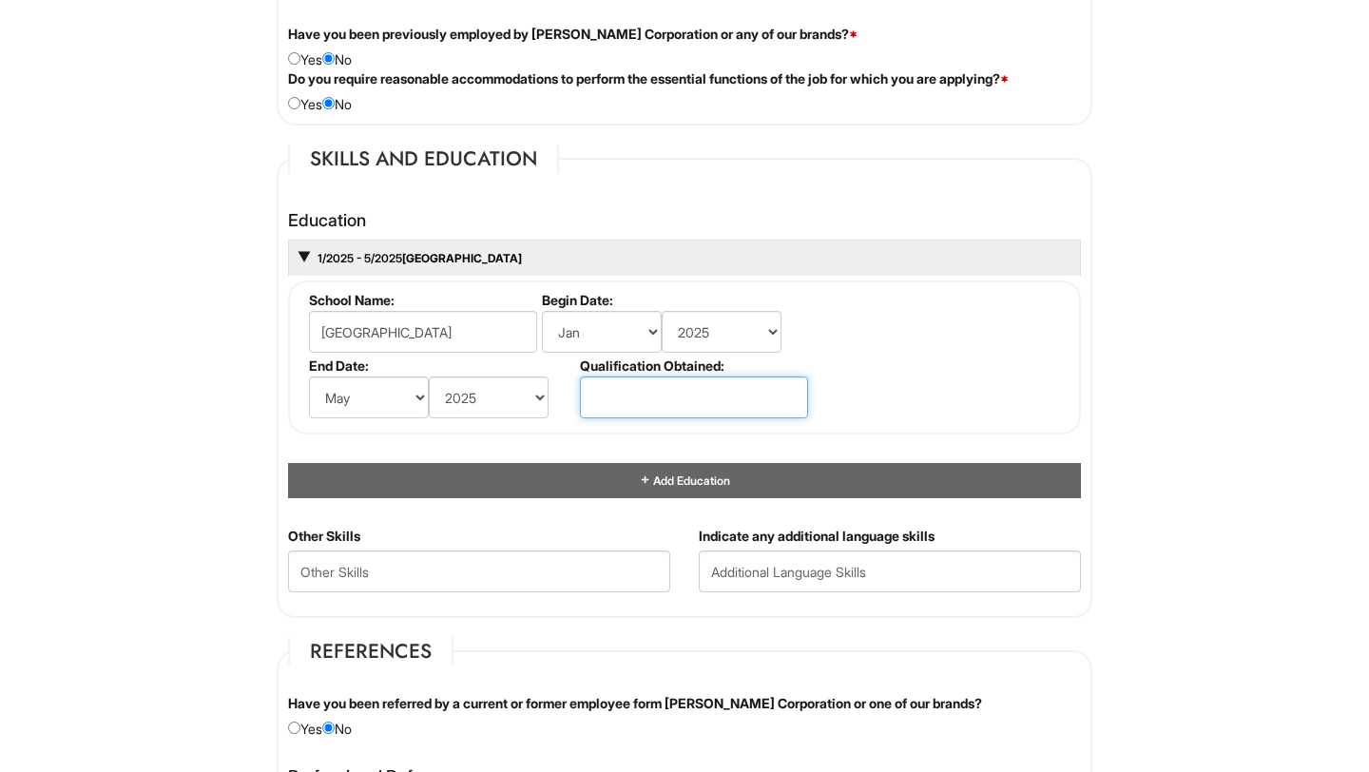
click at [693, 394] on input "text" at bounding box center [694, 398] width 228 height 42
click at [1107, 258] on div "1 2 3 Assistant General Manager, A|X Armani Exchange PLEASE COMPLETE ALL REQUIR…" at bounding box center [684, 234] width 882 height 3630
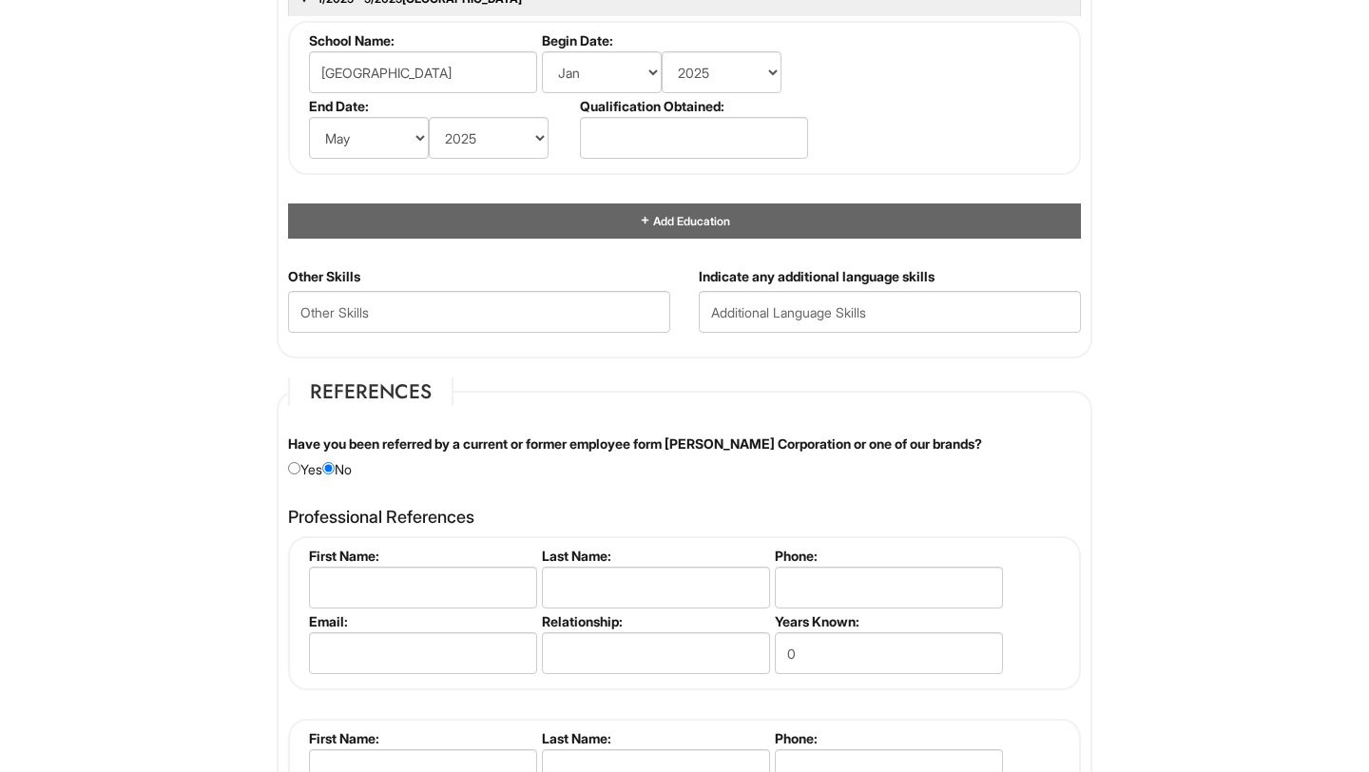
scroll to position [1889, 0]
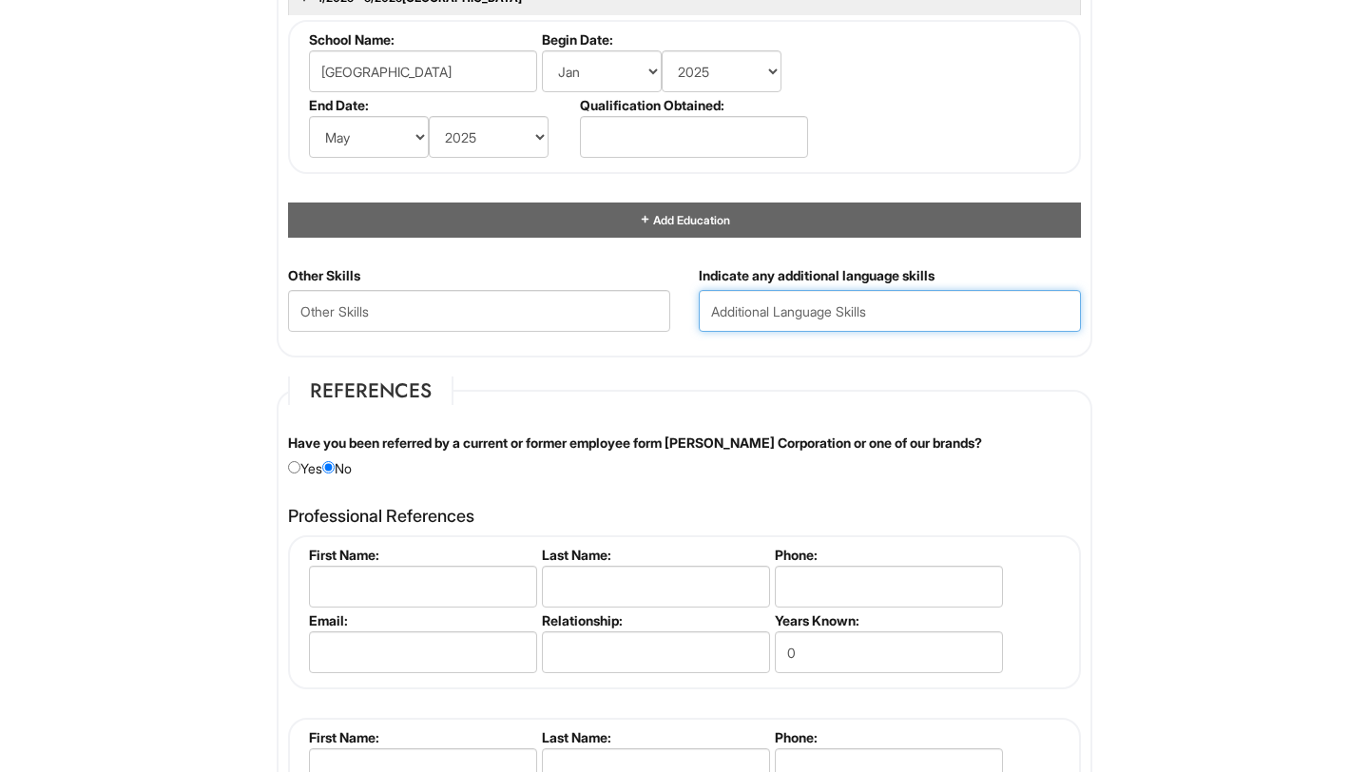
click at [818, 326] on input "text" at bounding box center [890, 311] width 382 height 42
click at [832, 380] on fieldset "References Have you been referred by a current or former employee form [PERSON_…" at bounding box center [685, 644] width 816 height 535
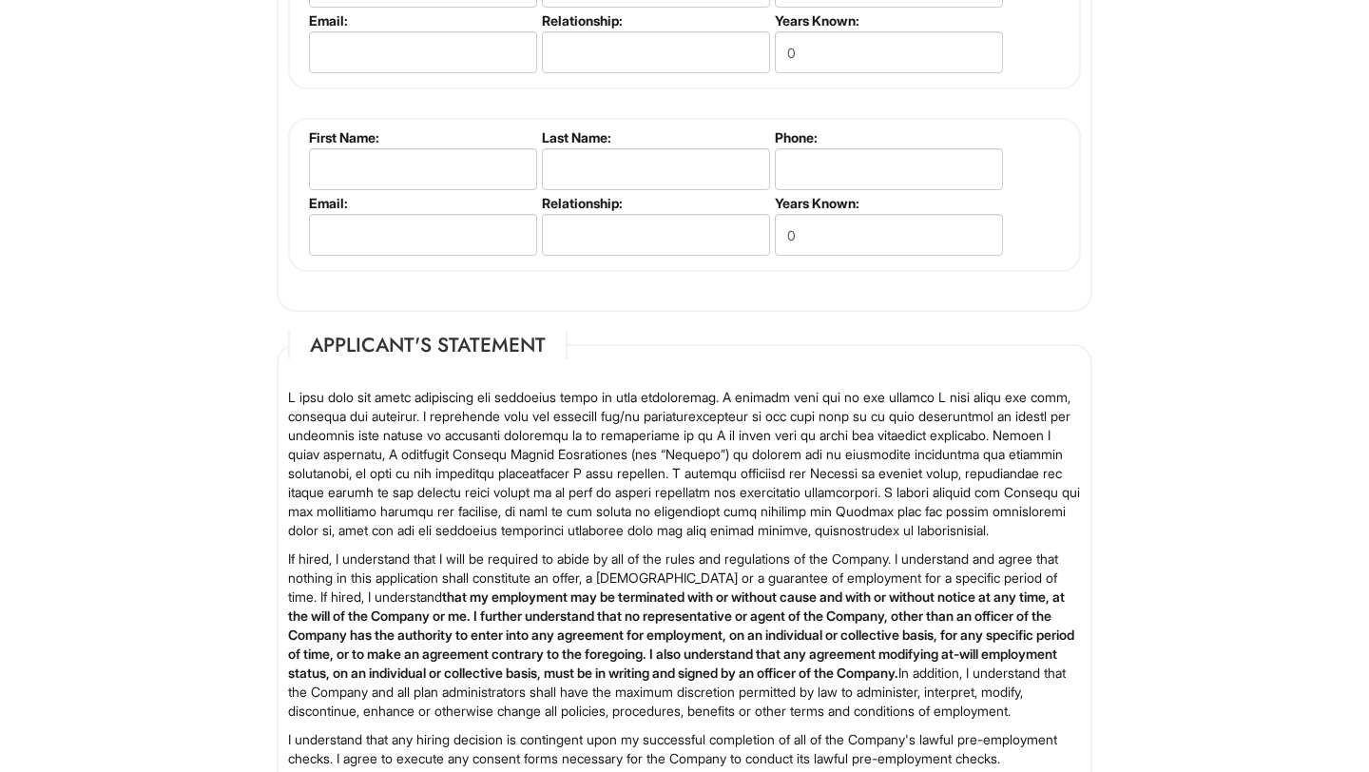
scroll to position [3018, 0]
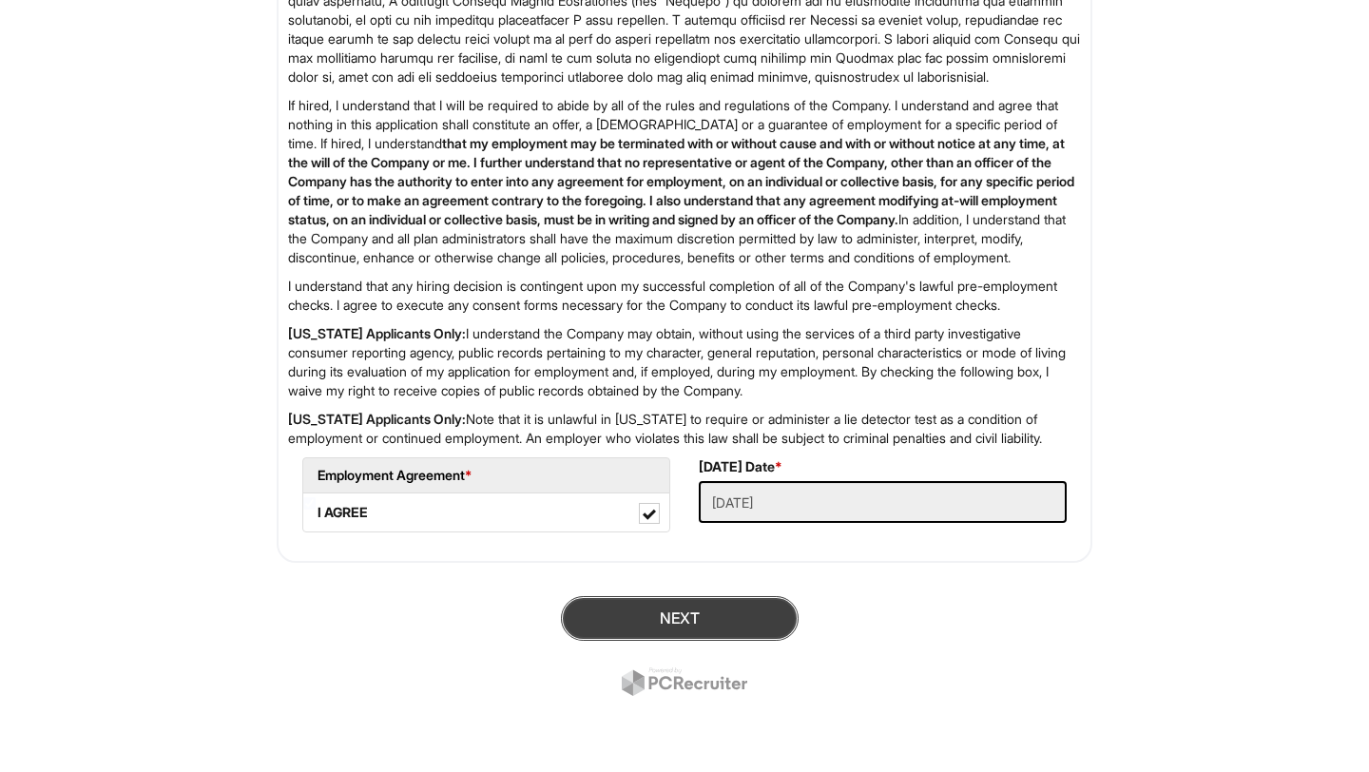
click at [732, 625] on button "Next" at bounding box center [680, 618] width 238 height 45
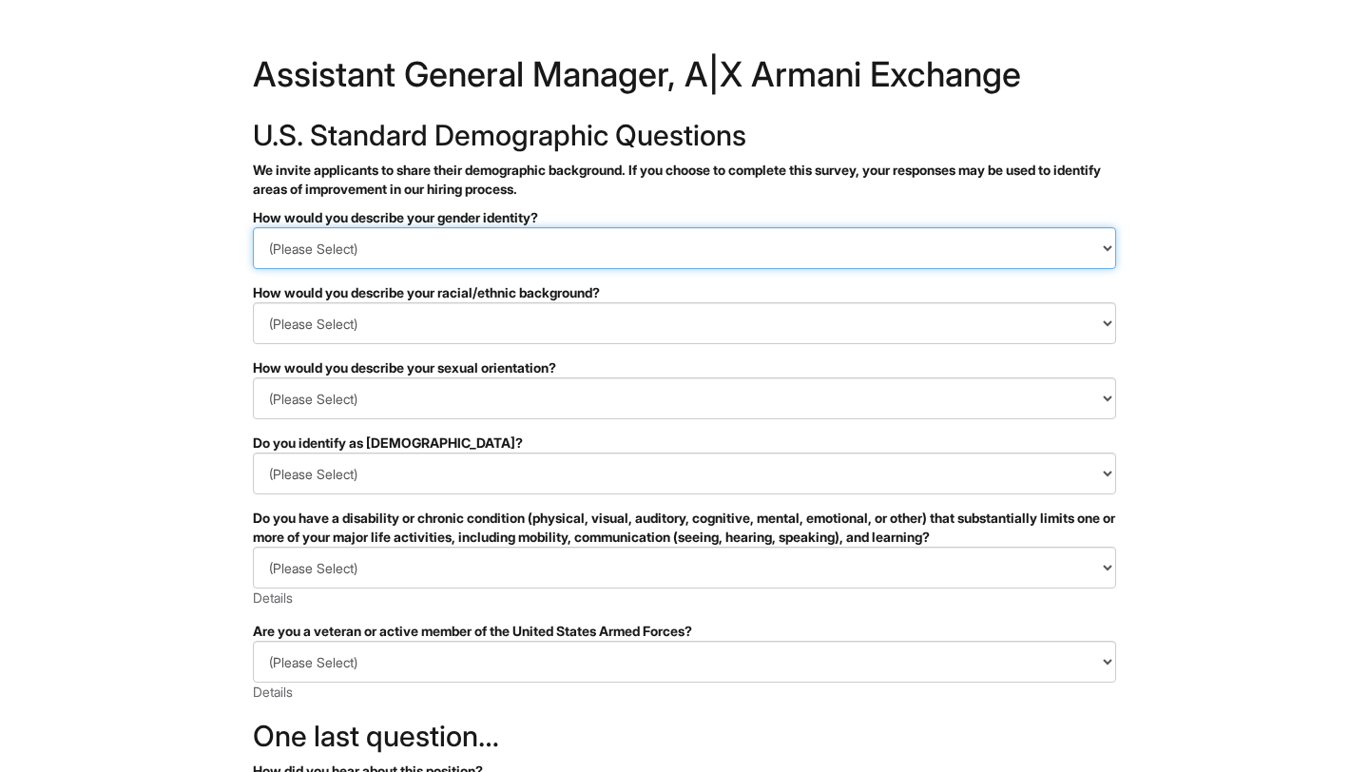
click at [514, 245] on select "(Please Select) Man Woman Non-binary I prefer to self-describe I don't wish to …" at bounding box center [684, 248] width 863 height 42
select select "Woman"
click at [253, 227] on select "(Please Select) Man Woman Non-binary I prefer to self-describe I don't wish to …" at bounding box center [684, 248] width 863 height 42
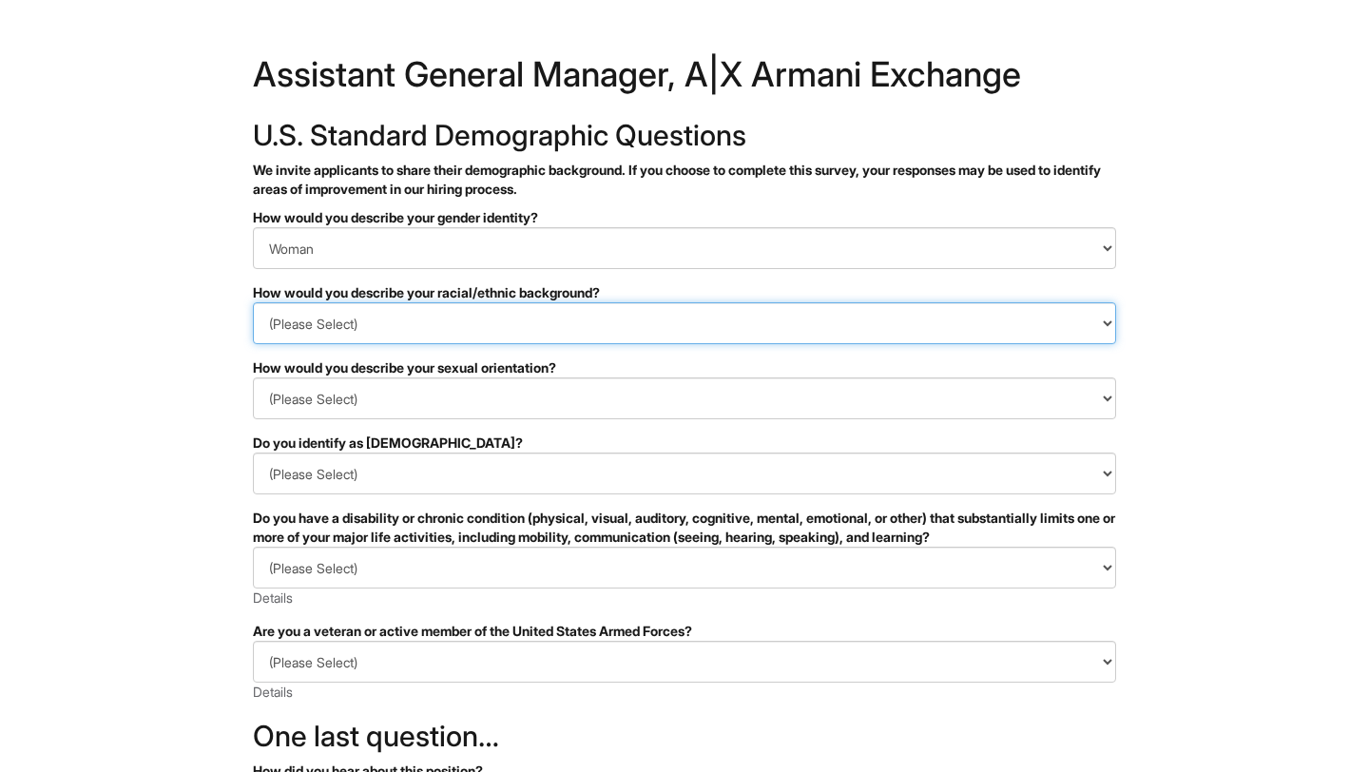
click at [397, 334] on select "(Please Select) Black or of African descent East Asian Hispanic, Latinx or of S…" at bounding box center [684, 323] width 863 height 42
select select "Black or of African descent"
click at [253, 302] on select "(Please Select) Black or of African descent East Asian Hispanic, Latinx or of S…" at bounding box center [684, 323] width 863 height 42
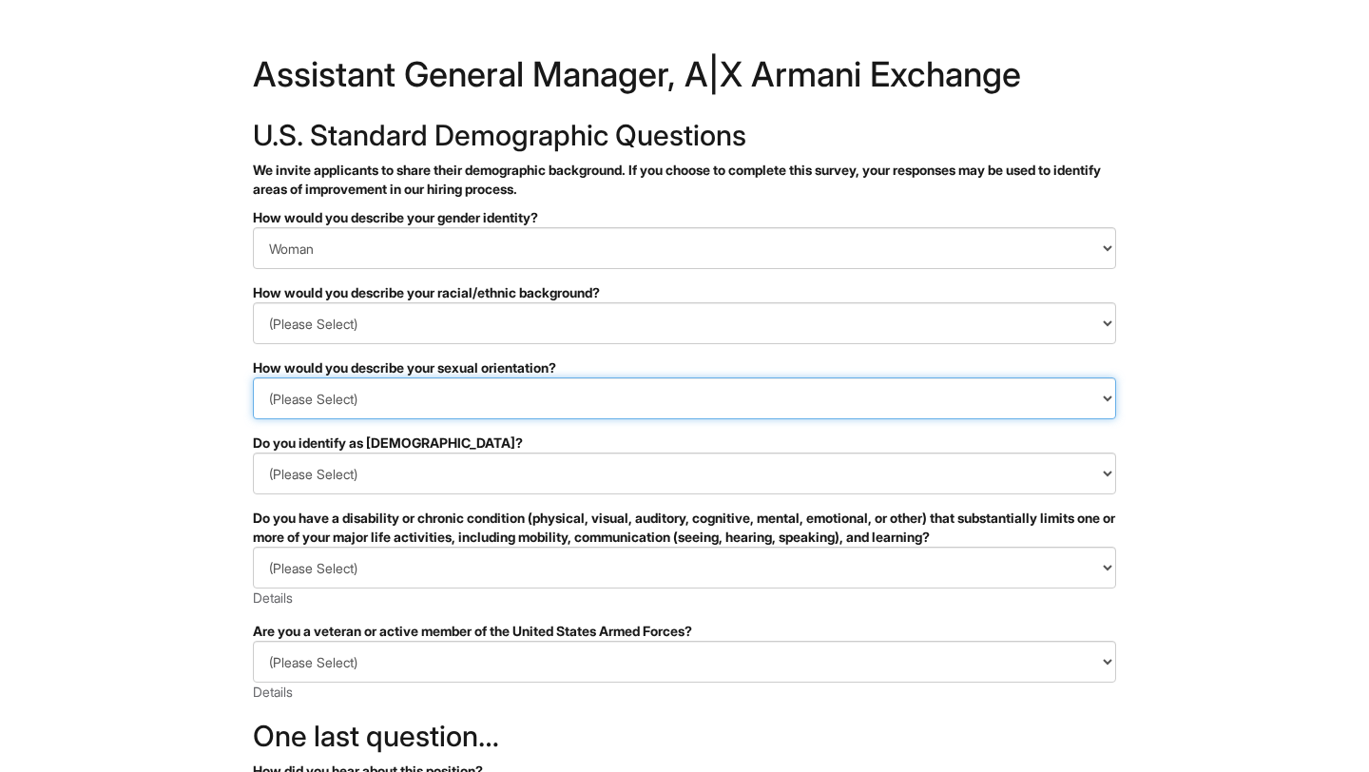
click at [359, 402] on select "(Please Select) Asexual Bisexual and/or pansexual Gay Heterosexual Lesbian Quee…" at bounding box center [684, 399] width 863 height 42
select select "Heterosexual"
click at [253, 378] on select "(Please Select) Asexual Bisexual and/or pansexual Gay Heterosexual Lesbian Quee…" at bounding box center [684, 399] width 863 height 42
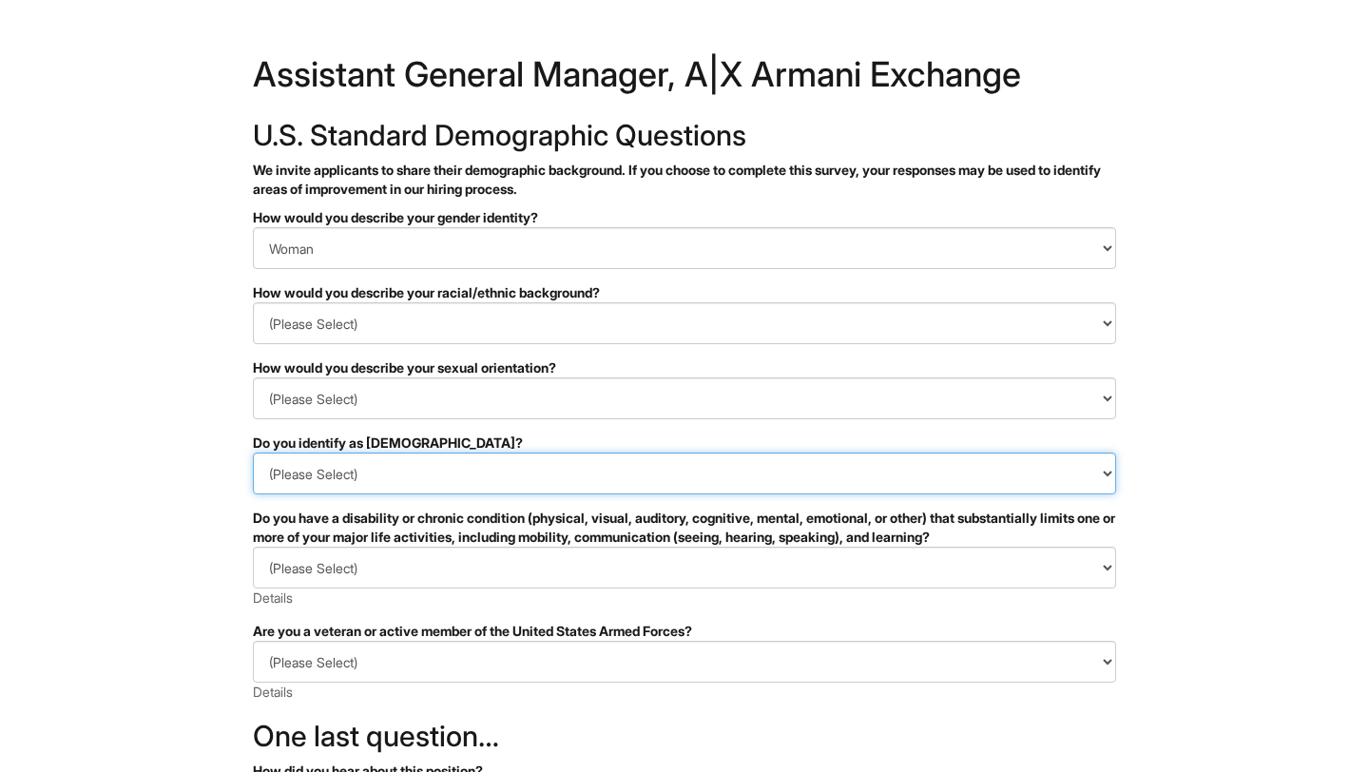
click at [341, 480] on select "(Please Select) Yes No I prefer to self-describe I don't wish to answer" at bounding box center [684, 474] width 863 height 42
select select "No"
click at [253, 453] on select "(Please Select) Yes No I prefer to self-describe I don't wish to answer" at bounding box center [684, 474] width 863 height 42
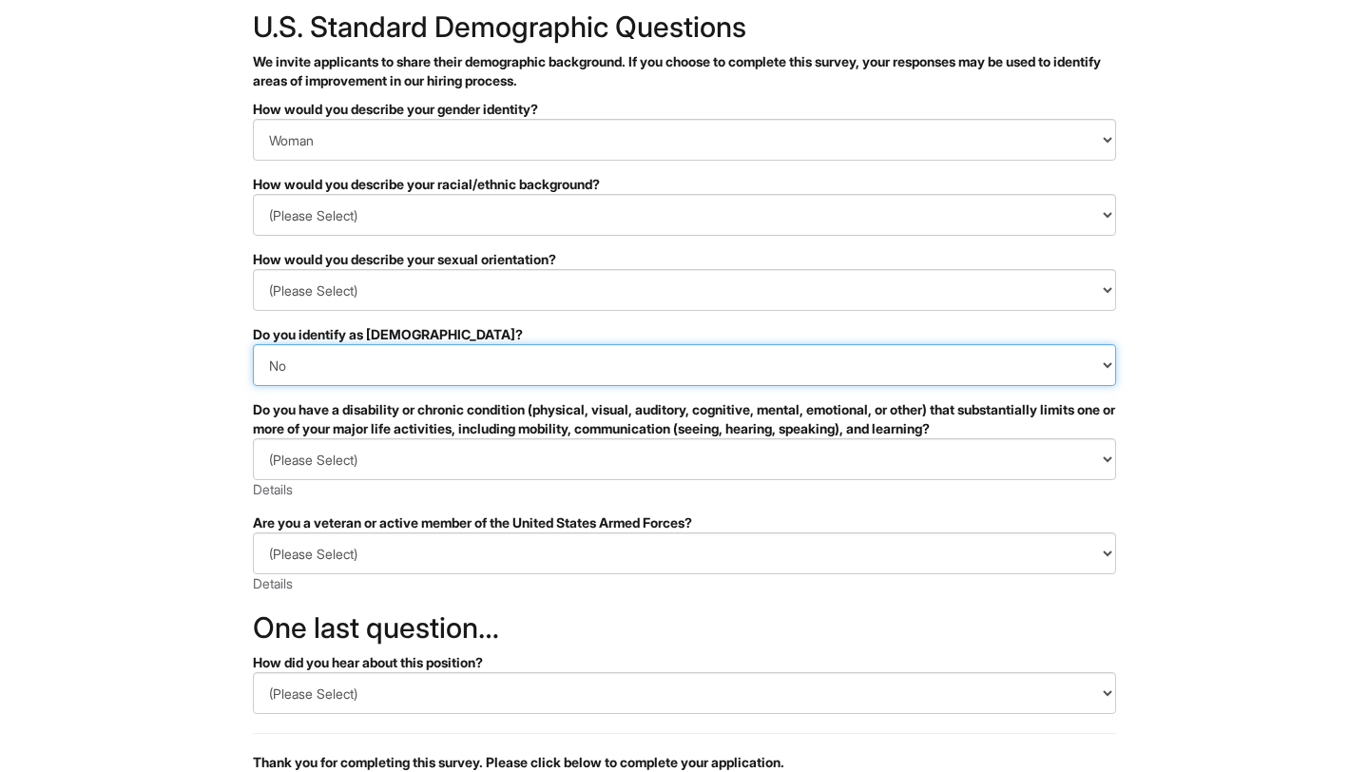
scroll to position [110, 0]
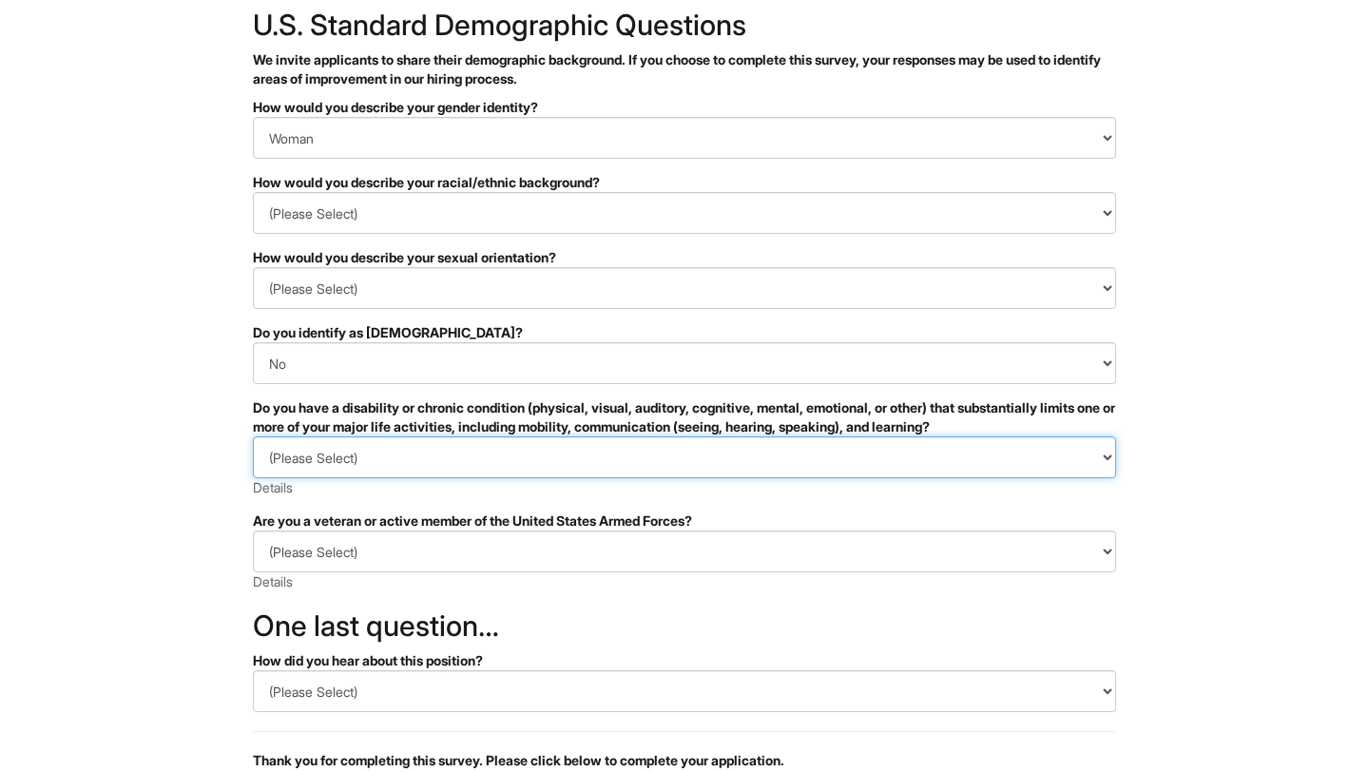
click at [412, 470] on select "(Please Select) YES, I HAVE A DISABILITY (or previously had a disability) NO, I…" at bounding box center [684, 457] width 863 height 42
select select "NO, I DON'T HAVE A DISABILITY"
click at [253, 436] on select "(Please Select) YES, I HAVE A DISABILITY (or previously had a disability) NO, I…" at bounding box center [684, 457] width 863 height 42
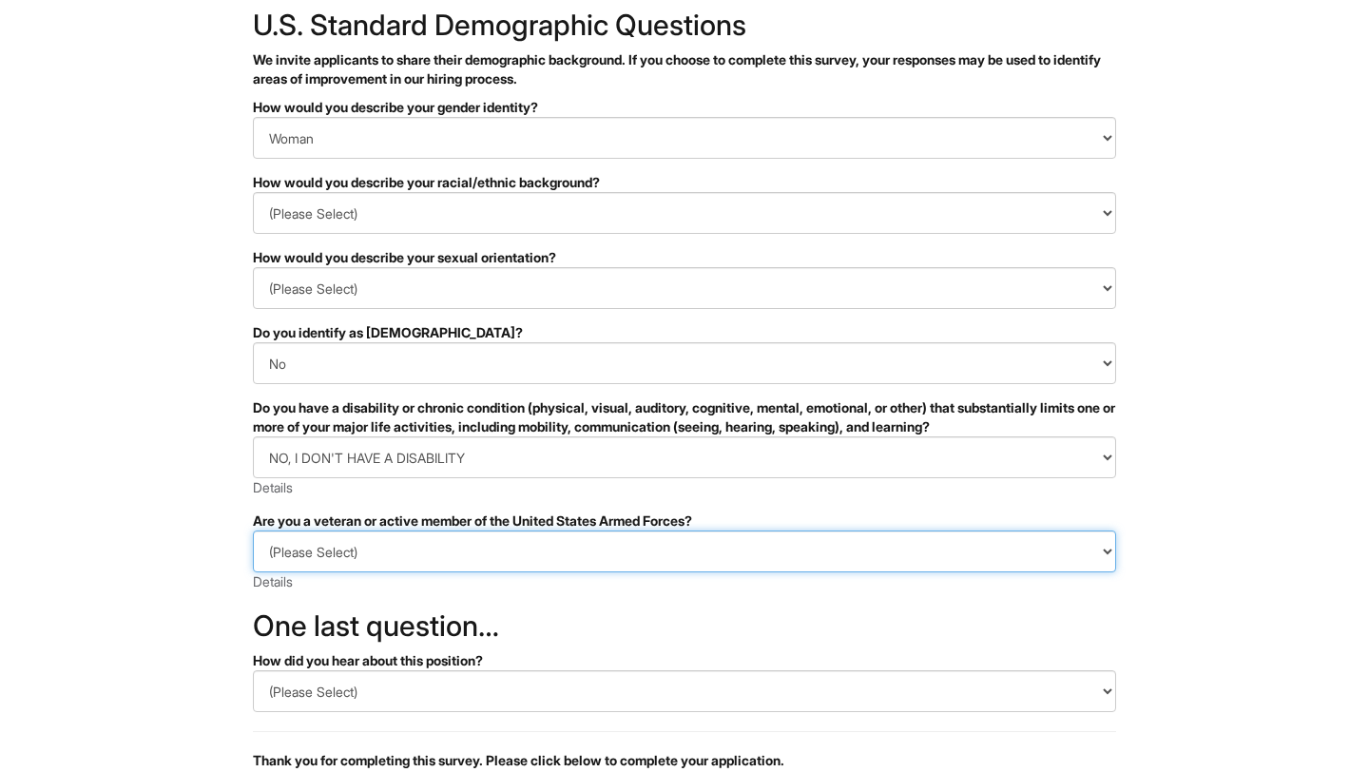
click at [354, 551] on select "(Please Select) I IDENTIFY AS ONE OR MORE OF THE CLASSIFICATIONS OF PROTECTED V…" at bounding box center [684, 552] width 863 height 42
select select "I AM NOT A PROTECTED VETERAN"
click at [253, 531] on select "(Please Select) I IDENTIFY AS ONE OR MORE OF THE CLASSIFICATIONS OF PROTECTED V…" at bounding box center [684, 552] width 863 height 42
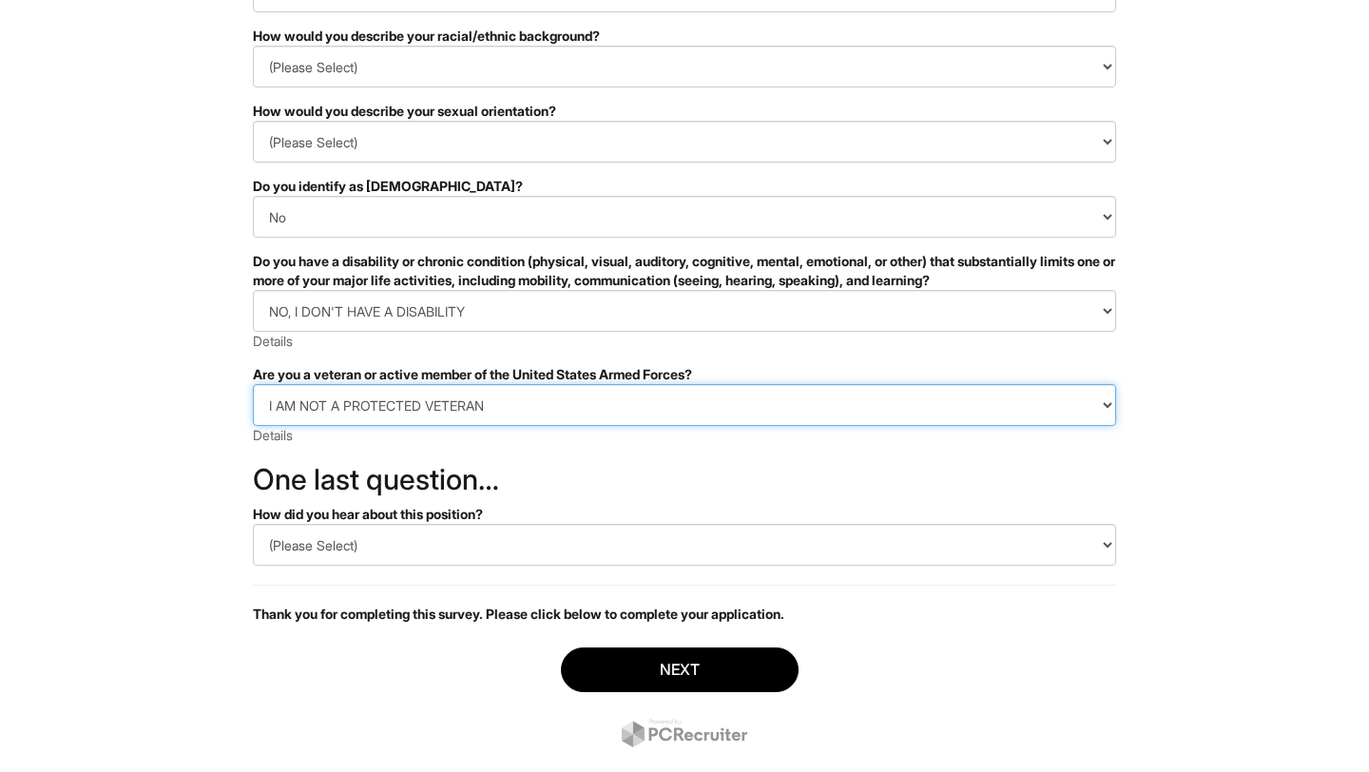
scroll to position [260, 0]
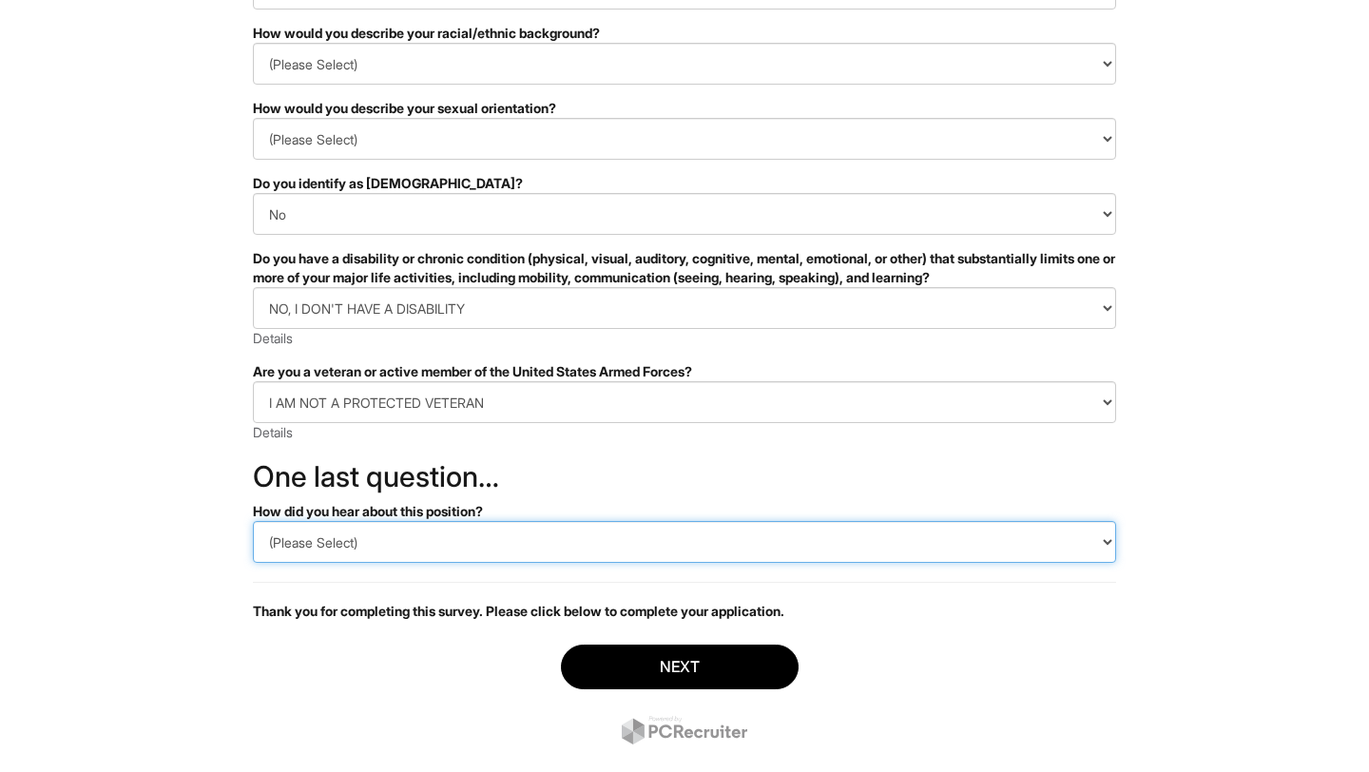
click at [311, 547] on select "(Please Select) CareerBuilder Indeed LinkedIn Monster Referral Other" at bounding box center [684, 542] width 863 height 42
click at [253, 521] on select "(Please Select) CareerBuilder Indeed LinkedIn Monster Referral Other" at bounding box center [684, 542] width 863 height 42
click at [327, 545] on select "(Please Select) CareerBuilder Indeed LinkedIn Monster Referral Other" at bounding box center [684, 542] width 863 height 42
select select "Other"
click at [253, 521] on select "(Please Select) CareerBuilder Indeed LinkedIn Monster Referral Other" at bounding box center [684, 542] width 863 height 42
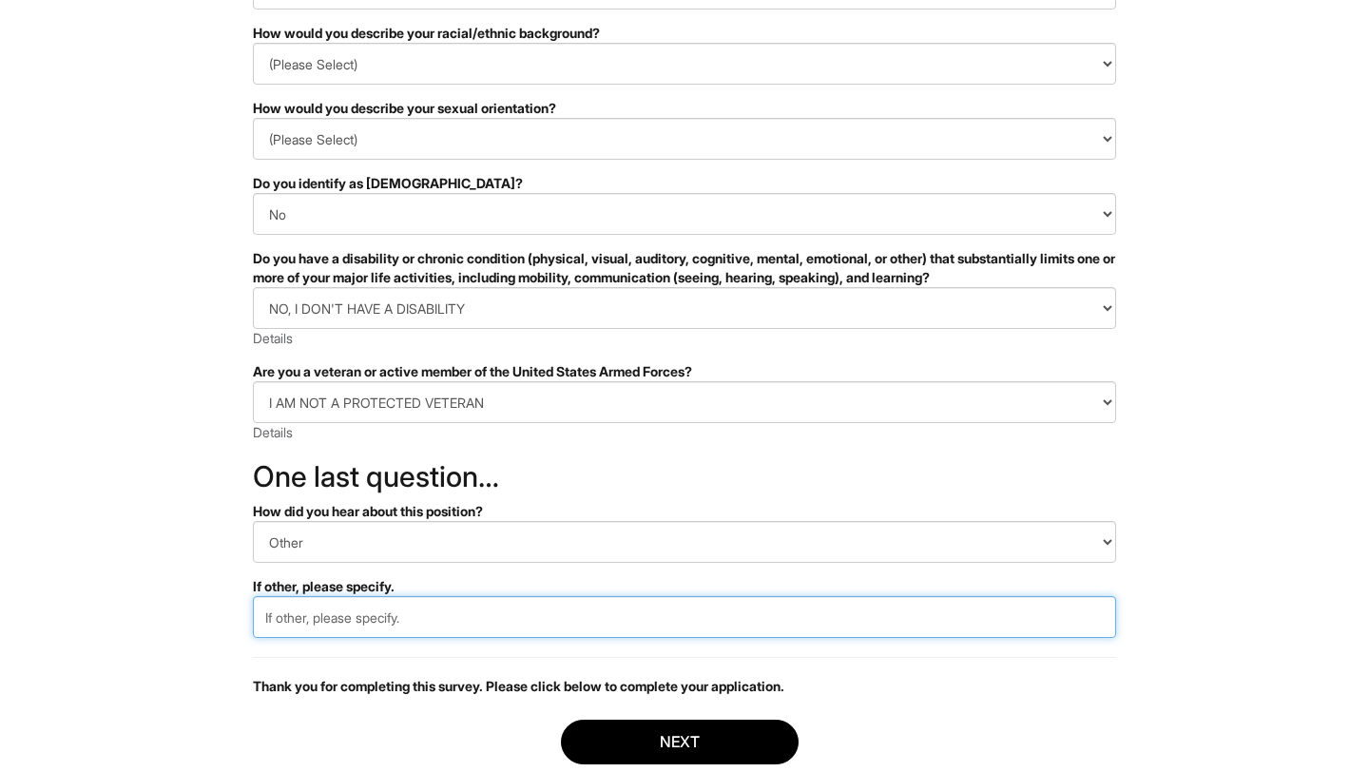
click at [315, 625] on input "text" at bounding box center [684, 617] width 863 height 42
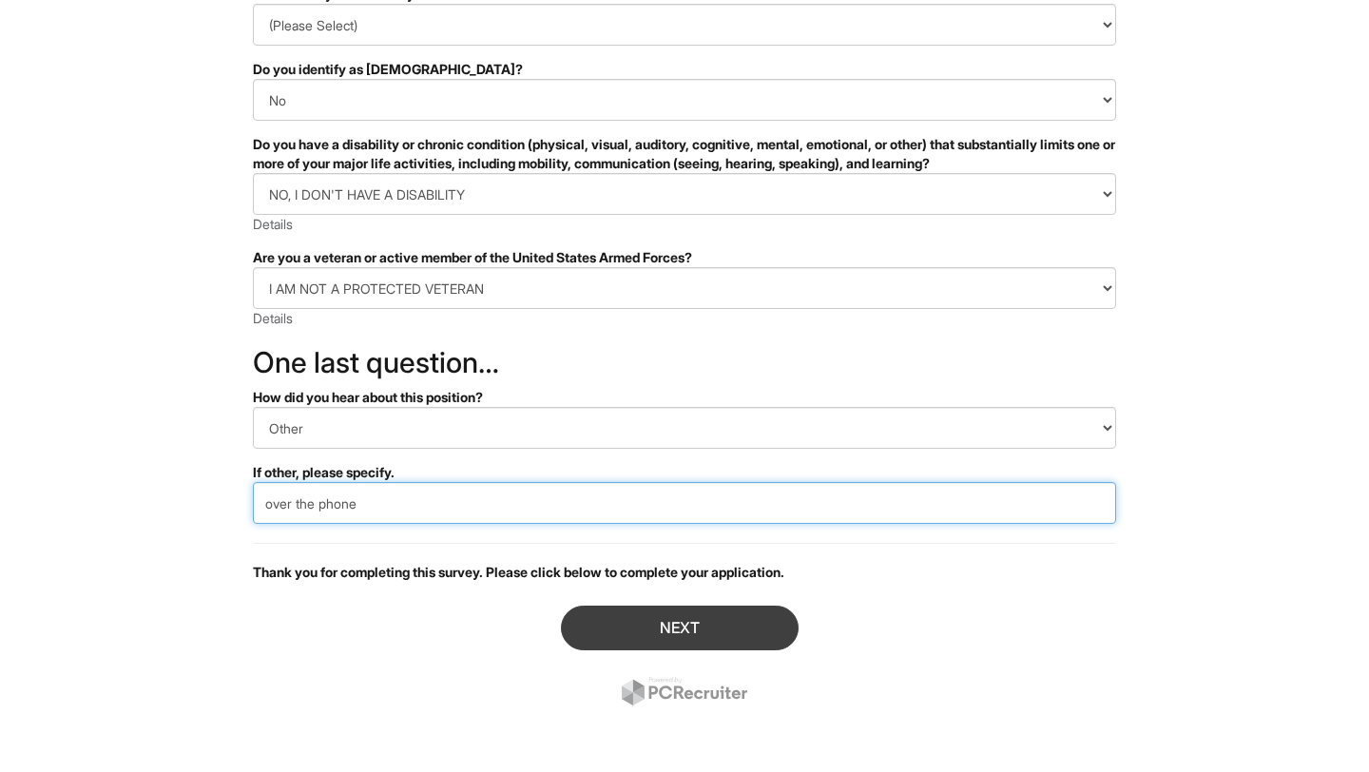
type input "over the phone"
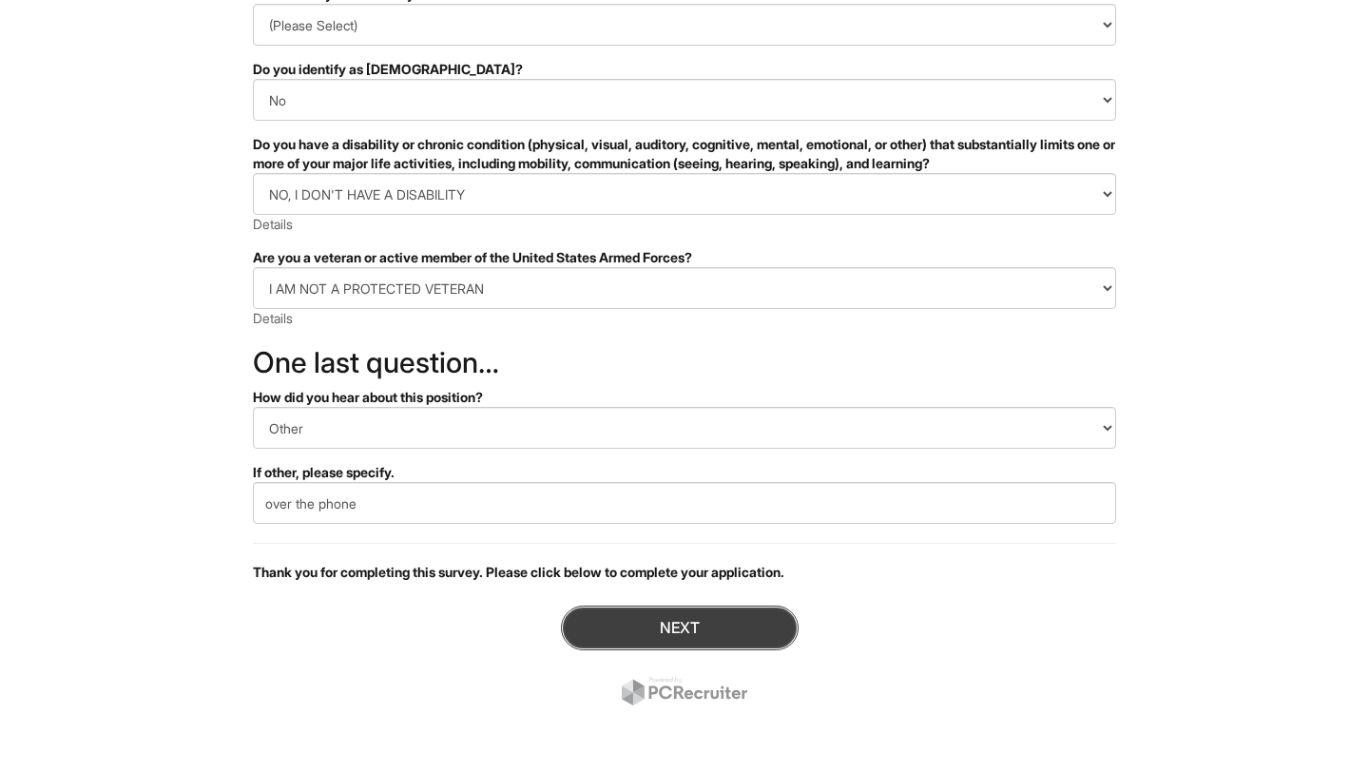
drag, startPoint x: 619, startPoint y: 627, endPoint x: 609, endPoint y: 621, distance: 11.9
click at [620, 627] on button "Next" at bounding box center [680, 628] width 238 height 45
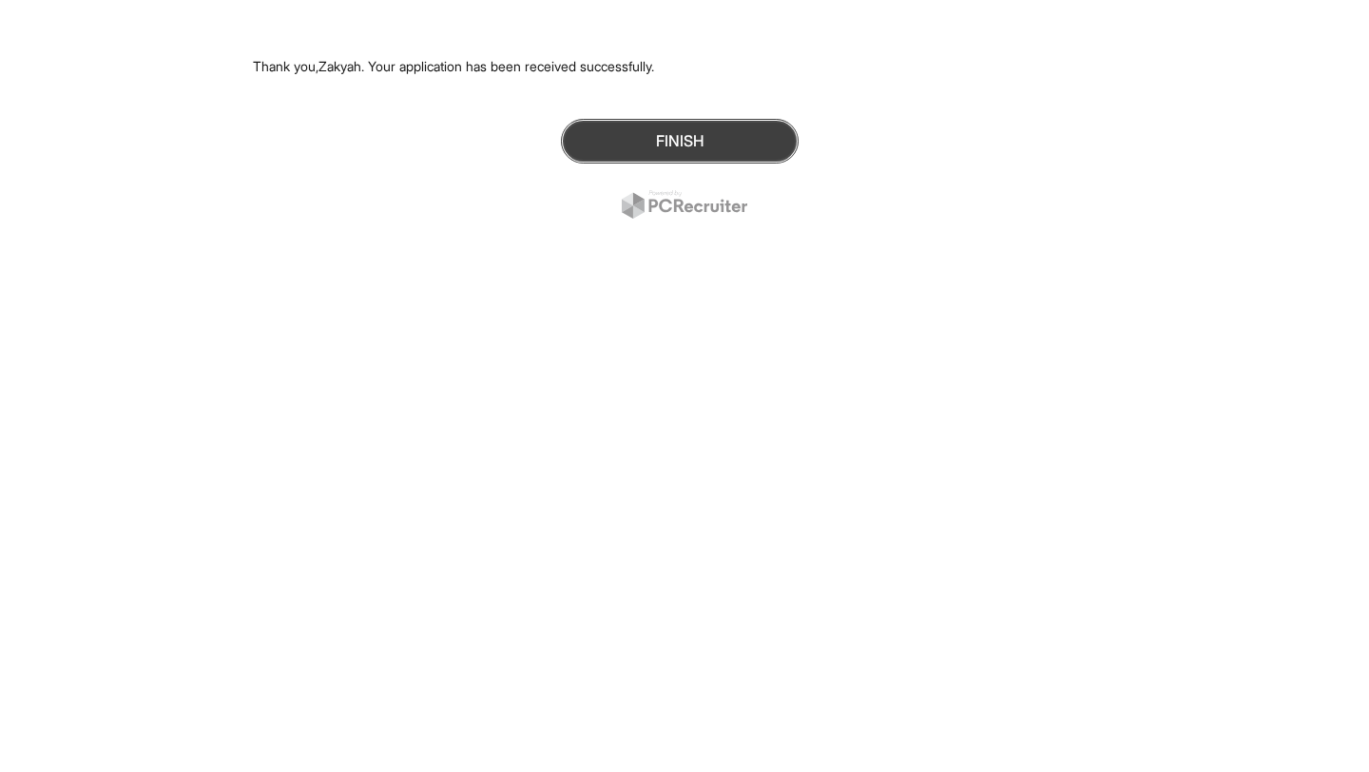
click at [684, 151] on button "Finish" at bounding box center [680, 141] width 238 height 45
